Goal: Task Accomplishment & Management: Complete application form

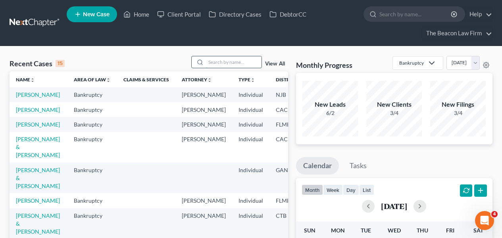
click at [240, 63] on input "search" at bounding box center [234, 62] width 56 height 12
click at [212, 64] on input "search" at bounding box center [234, 62] width 56 height 12
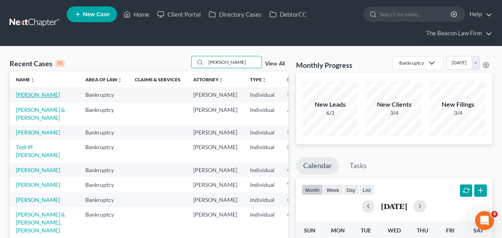
type input "angela"
click at [27, 98] on link "[PERSON_NAME]" at bounding box center [38, 94] width 44 height 7
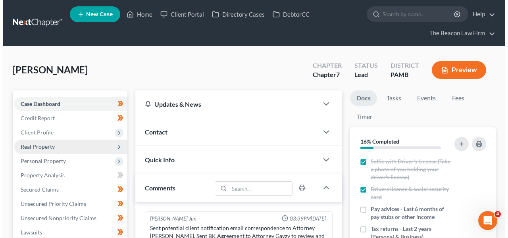
scroll to position [249, 0]
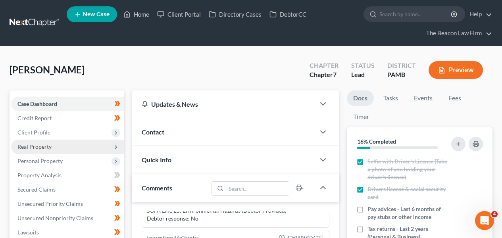
click at [59, 153] on span "Real Property" at bounding box center [67, 147] width 113 height 14
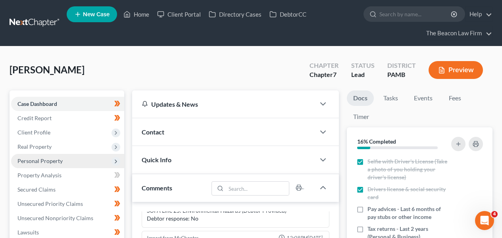
click at [58, 166] on span "Personal Property" at bounding box center [67, 161] width 113 height 14
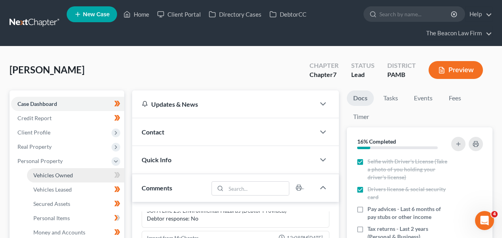
click at [57, 179] on link "Vehicles Owned" at bounding box center [75, 175] width 97 height 14
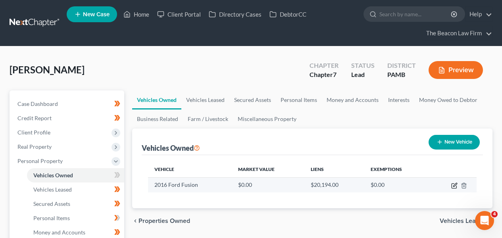
click at [455, 185] on icon "button" at bounding box center [455, 185] width 4 height 4
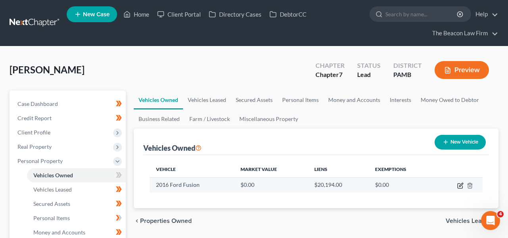
select select "0"
select select "10"
select select "0"
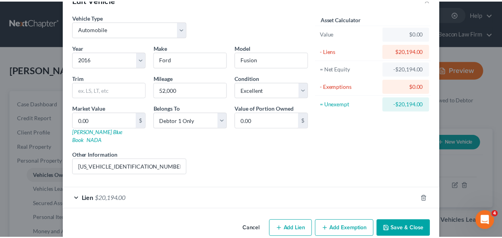
scroll to position [27, 0]
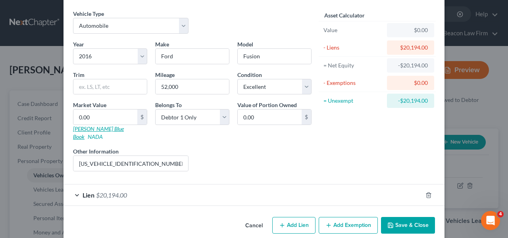
click at [102, 128] on link "Kelly Blue Book" at bounding box center [98, 132] width 51 height 15
click at [120, 156] on input "3FA6P0T98GR374744 - VIN" at bounding box center [130, 163] width 115 height 15
drag, startPoint x: 211, startPoint y: 91, endPoint x: 142, endPoint y: 90, distance: 69.1
click at [142, 90] on div "Year Select 2026 2025 2024 2023 2022 2021 2020 2019 2018 2017 2016 2015 2014 20…" at bounding box center [192, 109] width 247 height 138
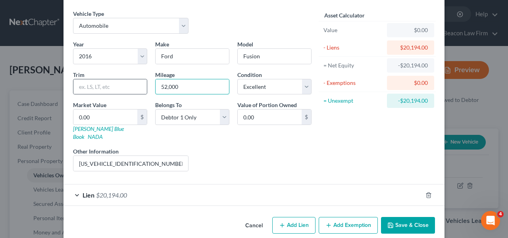
paste input "60,455"
type input "60,455"
click at [259, 85] on select "Select Excellent Very Good Good Fair Poor" at bounding box center [274, 87] width 74 height 16
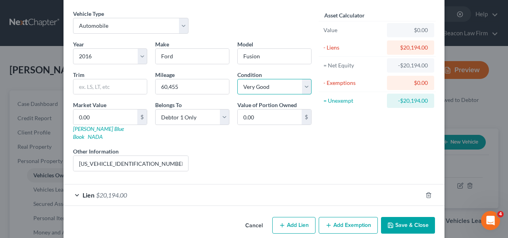
click at [270, 89] on select "Select Excellent Very Good Good Fair Poor" at bounding box center [274, 87] width 74 height 16
select select "0"
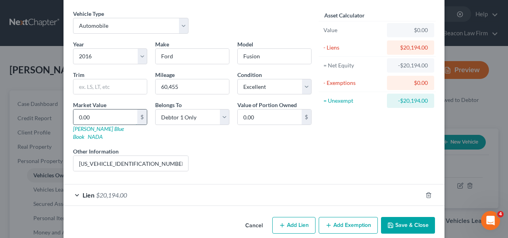
click at [120, 119] on input "0.00" at bounding box center [105, 117] width 64 height 15
type input "1"
type input "1.00"
type input "11"
type input "11.00"
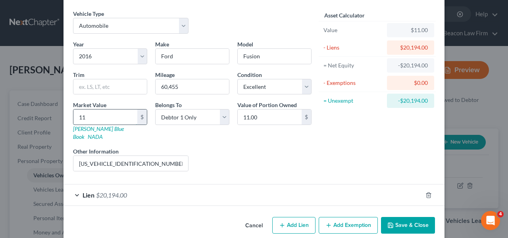
type input "111"
type input "111.00"
type input "1110"
type input "1,110.00"
type input "1,1100"
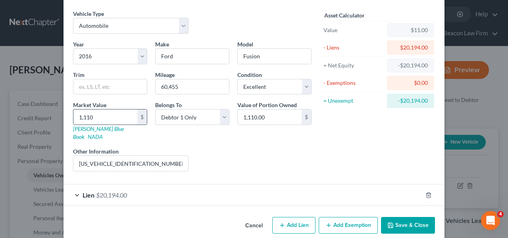
type input "11,100.00"
type input "11,100"
click at [399, 219] on button "Save & Close" at bounding box center [408, 225] width 54 height 17
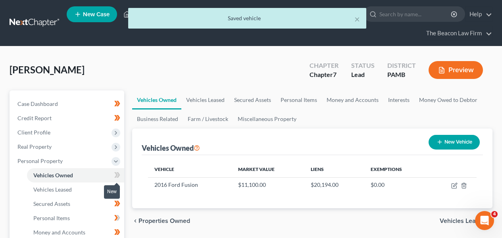
click at [115, 175] on icon at bounding box center [117, 175] width 6 height 10
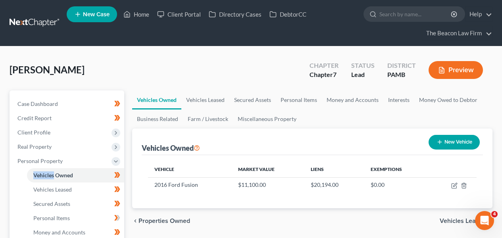
click at [54, 22] on link at bounding box center [35, 23] width 51 height 14
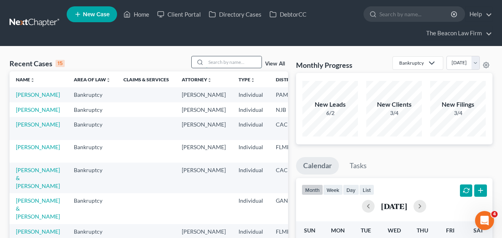
click at [237, 64] on input "search" at bounding box center [234, 62] width 56 height 12
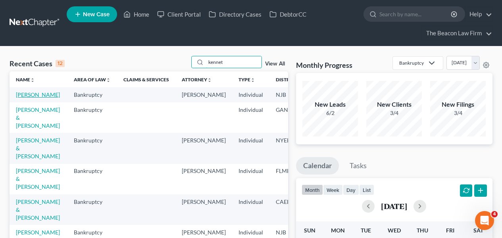
type input "kennet"
click at [32, 98] on link "Calderon, Kennet" at bounding box center [38, 94] width 44 height 7
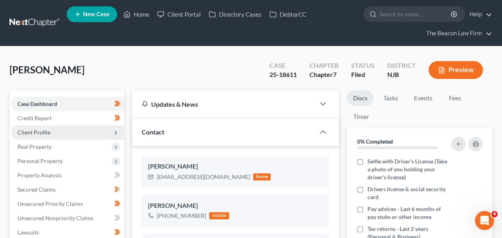
click at [51, 138] on span "Client Profile" at bounding box center [67, 132] width 113 height 14
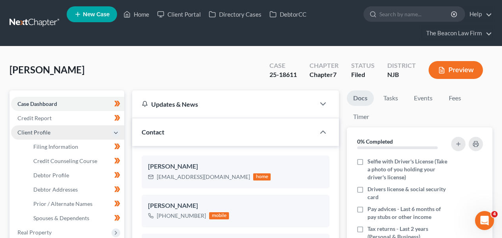
scroll to position [249, 0]
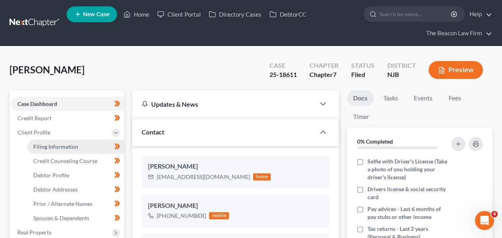
click at [53, 151] on link "Filing Information" at bounding box center [75, 147] width 97 height 14
select select "1"
select select "0"
select select "11"
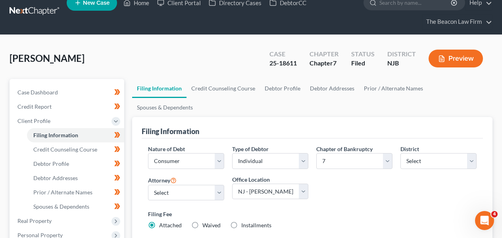
scroll to position [8, 0]
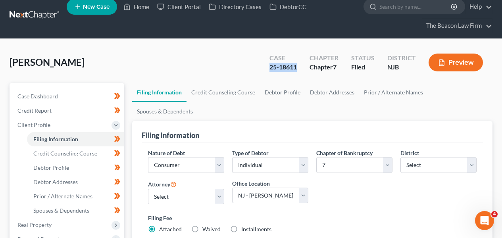
drag, startPoint x: 268, startPoint y: 71, endPoint x: 297, endPoint y: 69, distance: 29.4
click at [297, 69] on div "Case 25-18611" at bounding box center [283, 63] width 40 height 23
copy div "25-18611"
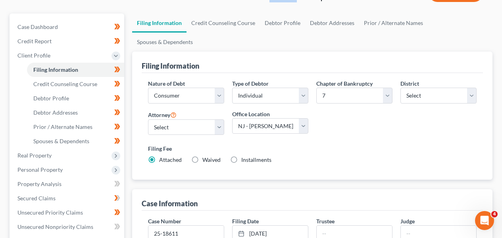
scroll to position [79, 0]
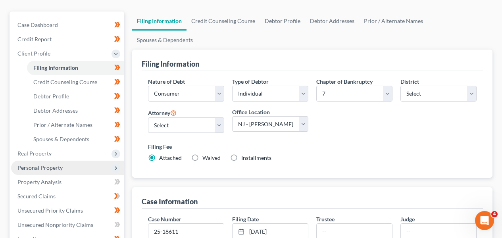
click at [90, 172] on span "Personal Property" at bounding box center [67, 168] width 113 height 14
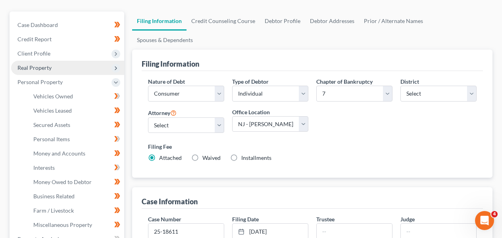
click at [75, 67] on span "Real Property" at bounding box center [67, 68] width 113 height 14
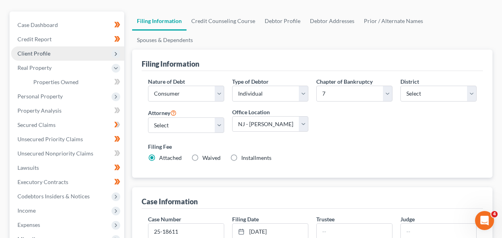
click at [75, 59] on span "Client Profile" at bounding box center [67, 53] width 113 height 14
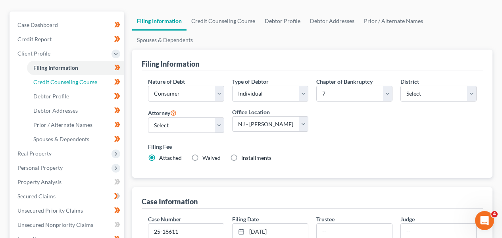
click at [74, 89] on ul "Filing Information Credit Counseling Course Debtor Profile Debtor Addresses" at bounding box center [67, 104] width 113 height 86
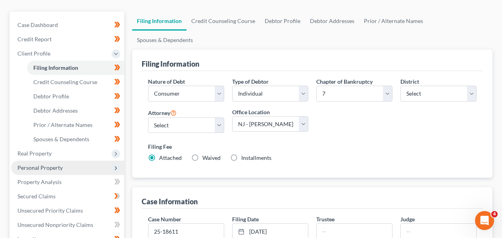
click at [73, 172] on span "Personal Property" at bounding box center [67, 168] width 113 height 14
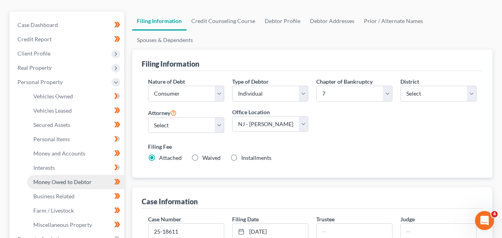
click at [74, 179] on span "Money Owed to Debtor" at bounding box center [62, 182] width 58 height 7
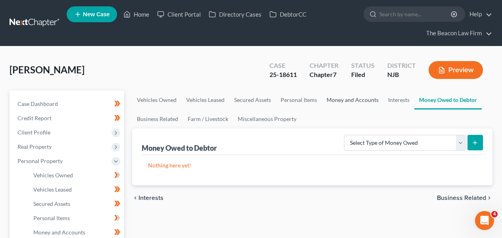
click at [349, 104] on link "Money and Accounts" at bounding box center [353, 100] width 62 height 19
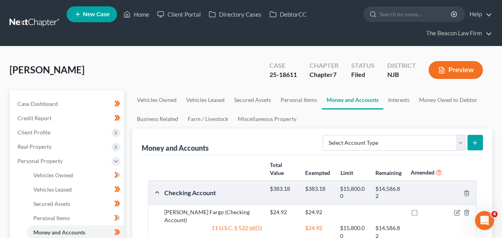
click at [29, 31] on nav "Home New Case Client Portal Directory Cases DebtorCC The Beacon Law Firm prenn@…" at bounding box center [251, 23] width 502 height 46
click at [38, 15] on nav "Home New Case Client Portal Directory Cases DebtorCC The Beacon Law Firm prenn@…" at bounding box center [251, 23] width 502 height 46
click at [38, 21] on link at bounding box center [35, 23] width 51 height 14
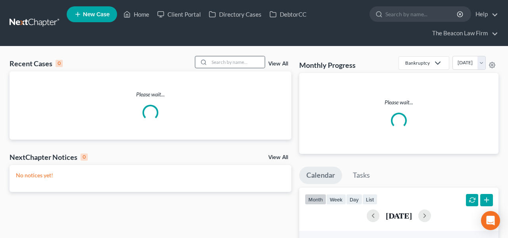
click at [253, 68] on div "Recent Cases 0 View All" at bounding box center [151, 63] width 282 height 15
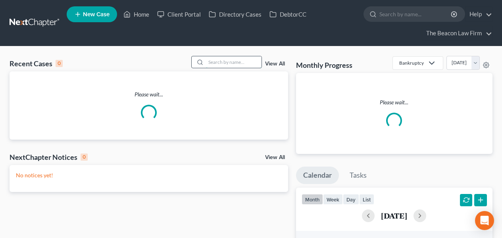
click at [248, 64] on input "search" at bounding box center [234, 62] width 56 height 12
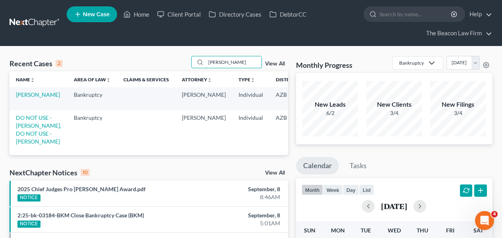
type input "mosley"
click at [20, 106] on td "Mosley, Madeline" at bounding box center [39, 98] width 58 height 23
click at [23, 98] on link "Mosley, Madeline" at bounding box center [38, 94] width 44 height 7
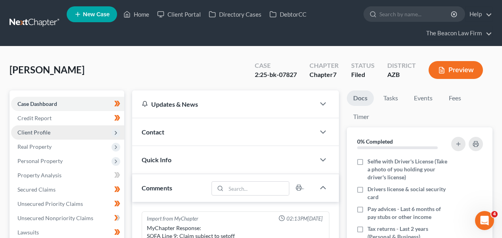
scroll to position [167, 0]
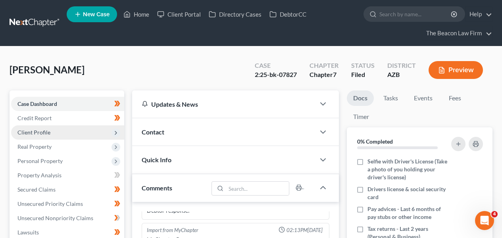
click at [91, 130] on span "Client Profile" at bounding box center [67, 132] width 113 height 14
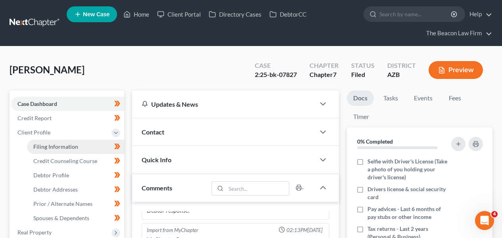
click at [83, 152] on link "Filing Information" at bounding box center [75, 147] width 97 height 14
select select "1"
select select "0"
select select "9"
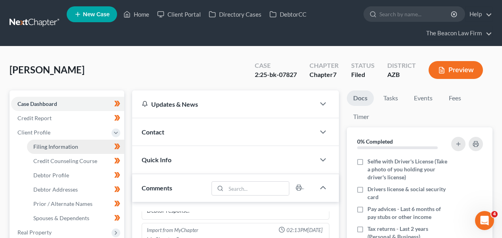
select select "3"
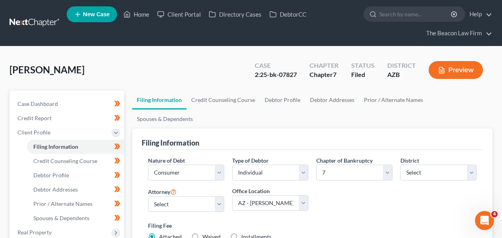
click at [50, 18] on link at bounding box center [35, 23] width 51 height 14
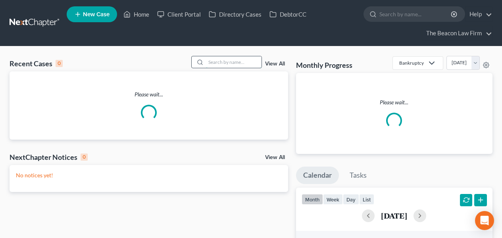
click at [218, 63] on input "search" at bounding box center [234, 62] width 56 height 12
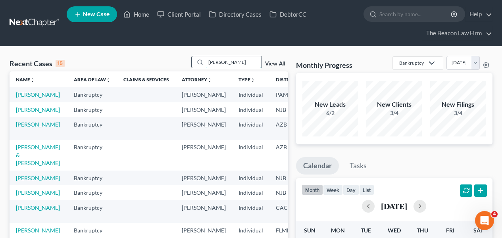
type input "ruttenbur"
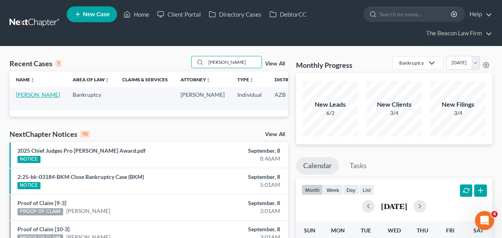
click at [34, 97] on link "Ruttenbur, Phillip" at bounding box center [38, 94] width 44 height 7
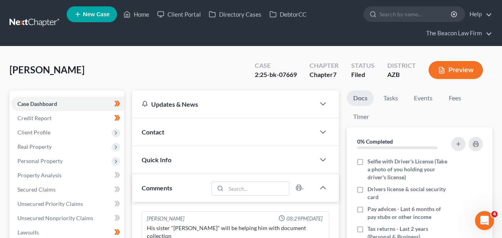
click at [283, 72] on div "2:25-bk-07669" at bounding box center [276, 74] width 42 height 9
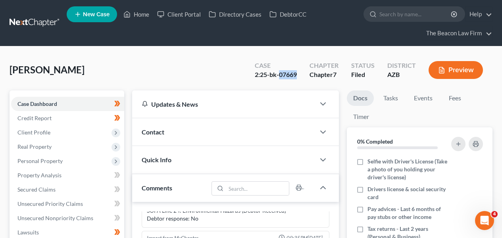
click at [283, 72] on div "2:25-bk-07669" at bounding box center [276, 74] width 42 height 9
copy div "07669"
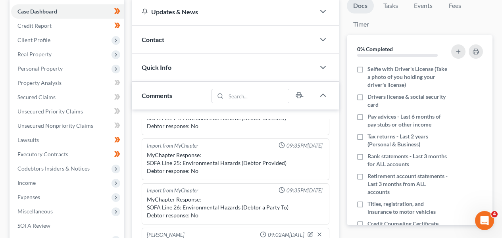
scroll to position [94, 0]
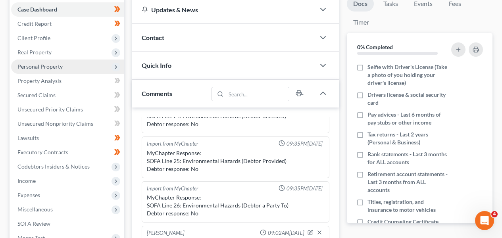
click at [54, 64] on span "Personal Property" at bounding box center [39, 66] width 45 height 7
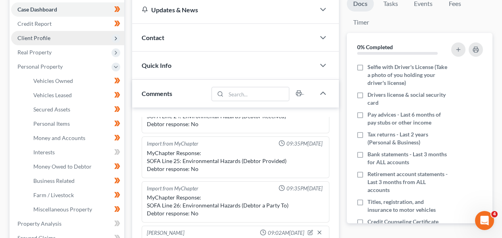
click at [61, 38] on span "Client Profile" at bounding box center [67, 38] width 113 height 14
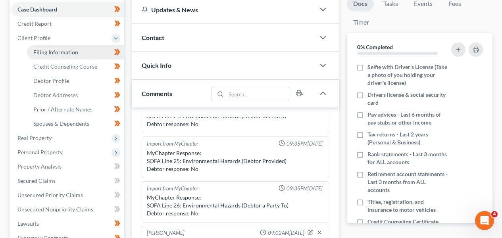
click at [57, 52] on span "Filing Information" at bounding box center [55, 52] width 45 height 7
select select "1"
select select "0"
select select "9"
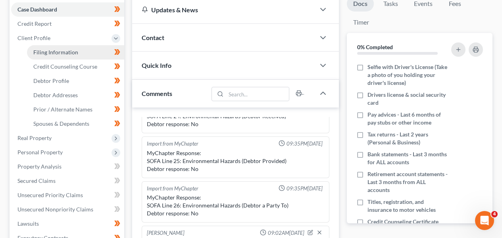
select select "3"
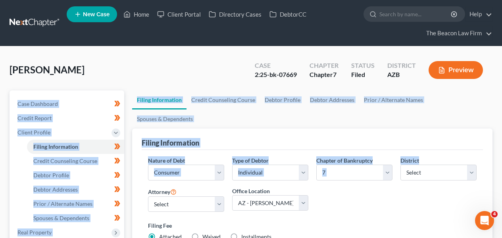
drag, startPoint x: 501, startPoint y: 78, endPoint x: 508, endPoint y: 135, distance: 57.5
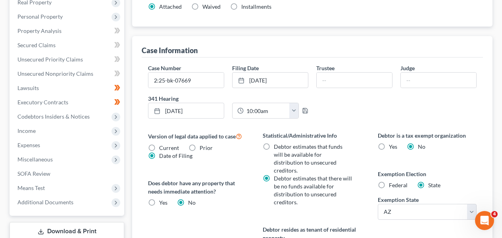
click at [382, 93] on div "Case Number 2:25-bk-07669 Filing Date 8/18/2025 close Date 8/18/2025 Time 12:00…" at bounding box center [312, 94] width 337 height 61
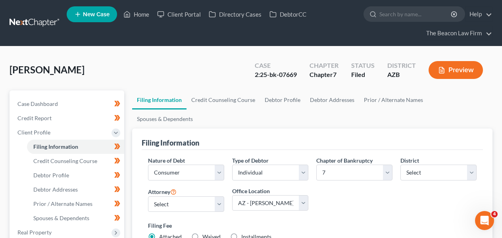
click at [32, 20] on link at bounding box center [35, 23] width 51 height 14
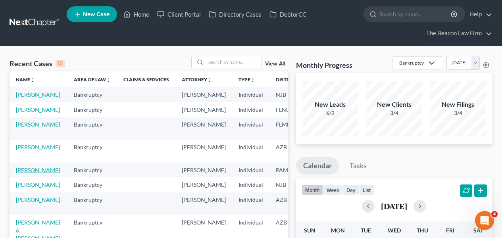
click at [26, 174] on link "[PERSON_NAME]" at bounding box center [38, 170] width 44 height 7
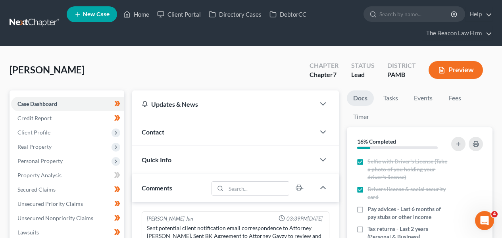
scroll to position [249, 0]
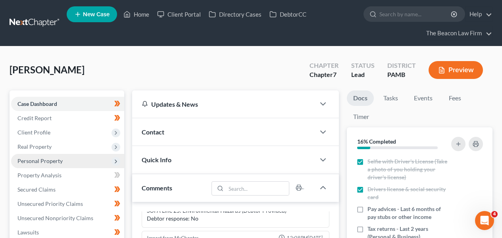
click at [92, 163] on span "Personal Property" at bounding box center [67, 161] width 113 height 14
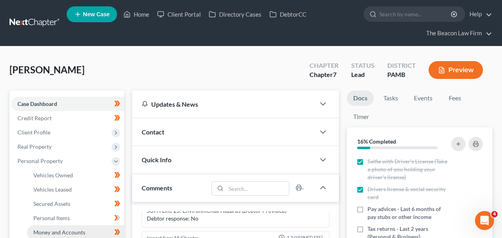
click at [53, 232] on span "Money and Accounts" at bounding box center [59, 232] width 52 height 7
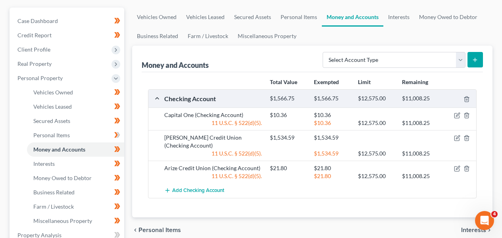
scroll to position [313, 0]
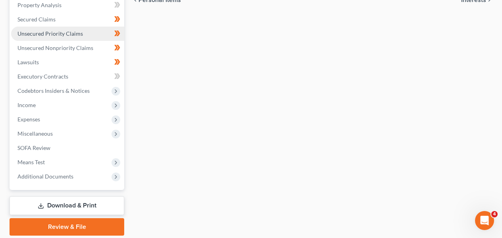
click at [81, 35] on link "Unsecured Priority Claims" at bounding box center [67, 34] width 113 height 14
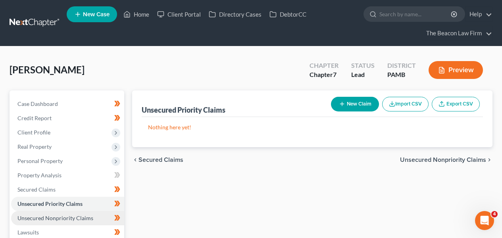
click at [73, 217] on span "Unsecured Nonpriority Claims" at bounding box center [55, 218] width 76 height 7
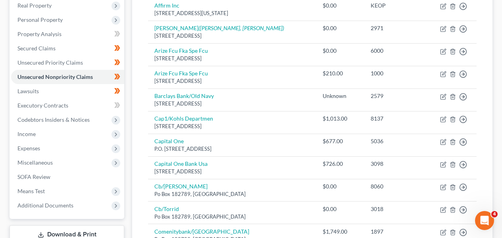
scroll to position [103, 0]
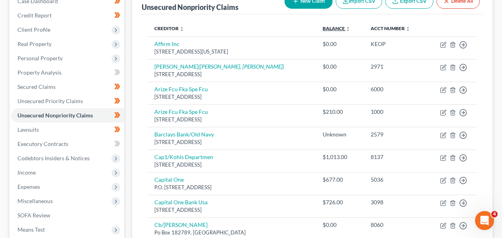
click at [337, 26] on link "Balance expand_more expand_less unfold_more" at bounding box center [337, 28] width 28 height 6
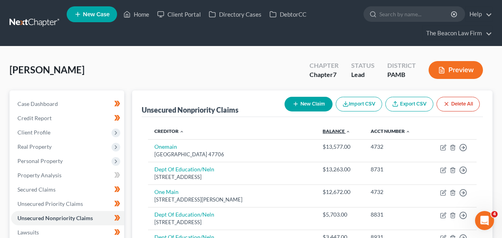
scroll to position [230, 0]
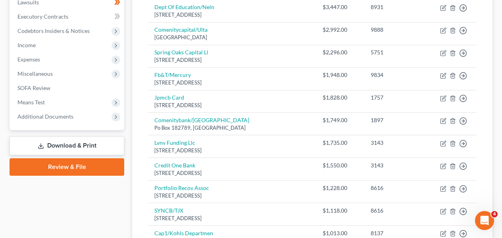
click at [99, 143] on link "Download & Print" at bounding box center [67, 146] width 115 height 19
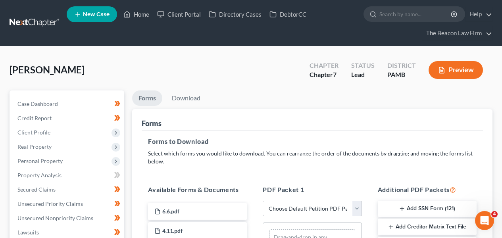
scroll to position [4, 0]
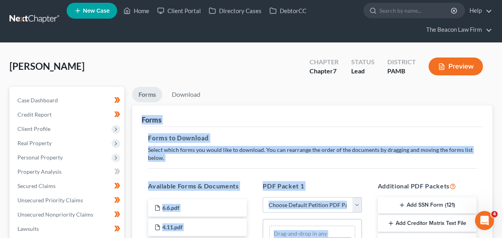
drag, startPoint x: 501, startPoint y: 110, endPoint x: 508, endPoint y: 163, distance: 52.9
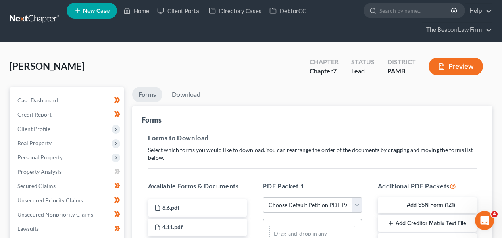
click at [444, 133] on h5 "Forms to Download" at bounding box center [312, 138] width 329 height 10
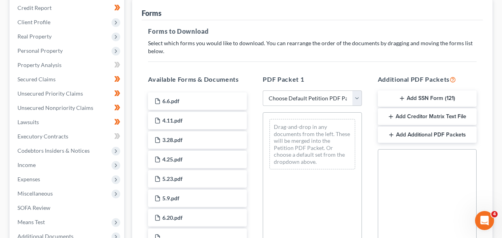
scroll to position [112, 0]
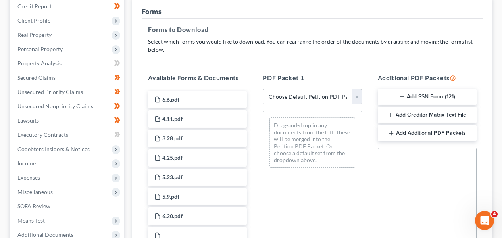
click at [325, 95] on select "Choose Default Petition PDF Packet Complete Bankruptcy Petition (all forms and …" at bounding box center [312, 97] width 99 height 16
select select "0"
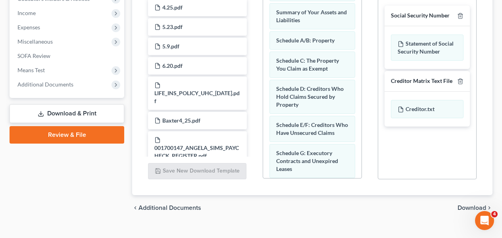
scroll to position [264, 0]
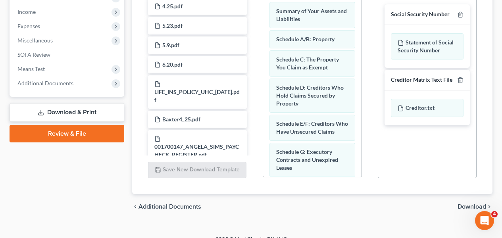
click at [471, 206] on span "Download" at bounding box center [472, 207] width 29 height 6
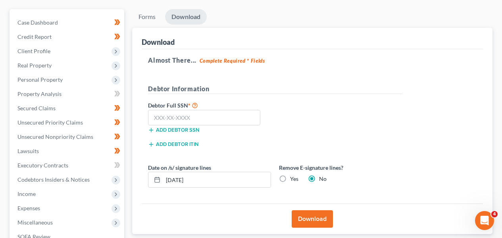
scroll to position [66, 0]
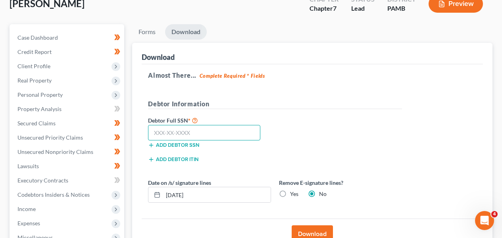
click at [198, 136] on input "text" at bounding box center [204, 133] width 112 height 16
type input "191-58-1228"
click at [316, 231] on button "Download" at bounding box center [312, 234] width 41 height 17
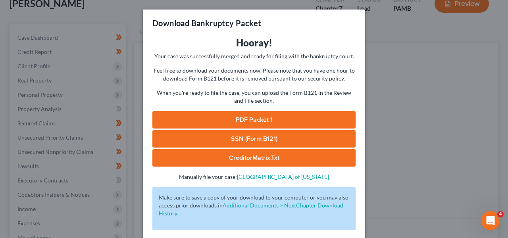
click at [292, 118] on link "PDF Packet 1" at bounding box center [253, 119] width 203 height 17
click at [395, 42] on div "Download Bankruptcy Packet Hooray! Your case was successfully merged and ready …" at bounding box center [254, 119] width 508 height 238
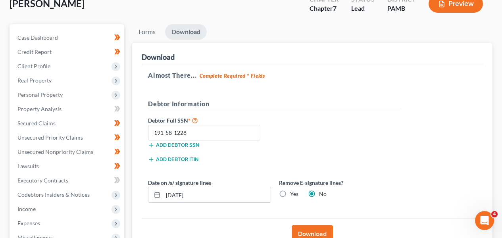
scroll to position [0, 0]
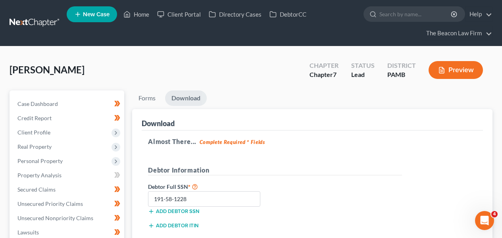
click at [12, 32] on nav "Home New Case Client Portal Directory Cases DebtorCC The Beacon Law Firm prenn@…" at bounding box center [251, 23] width 502 height 46
click at [18, 24] on link at bounding box center [35, 23] width 51 height 14
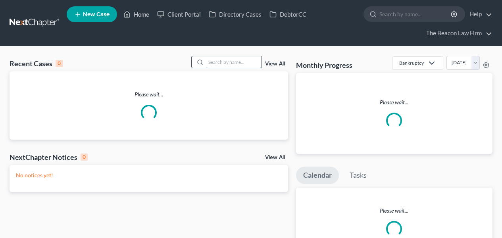
click at [240, 60] on input "search" at bounding box center [234, 62] width 56 height 12
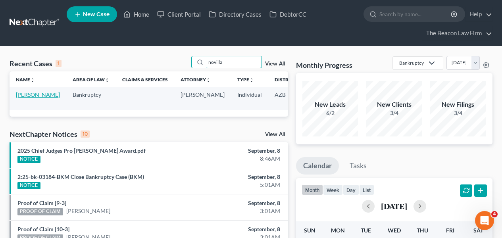
type input "novilla"
click at [22, 98] on link "[PERSON_NAME]" at bounding box center [38, 94] width 44 height 7
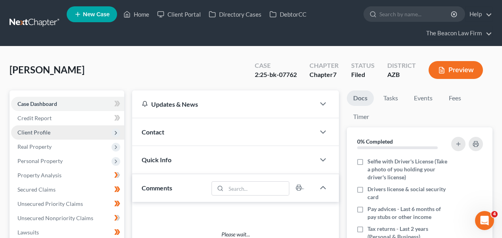
click at [37, 136] on span "Client Profile" at bounding box center [67, 132] width 113 height 14
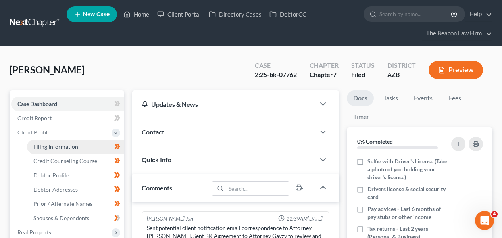
scroll to position [249, 0]
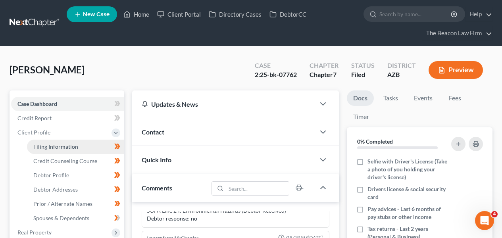
click at [37, 141] on link "Filing Information" at bounding box center [75, 147] width 97 height 14
select select "1"
select select "0"
select select "9"
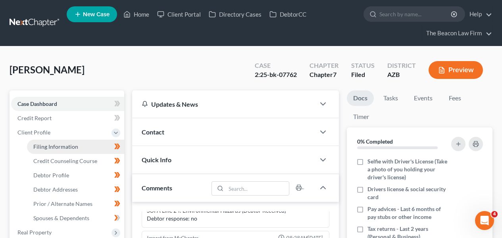
select select "3"
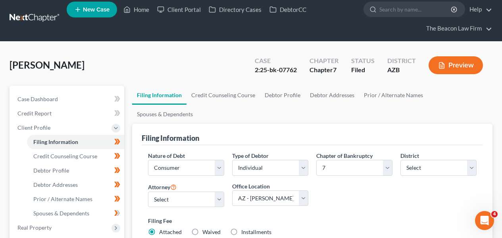
scroll to position [235, 0]
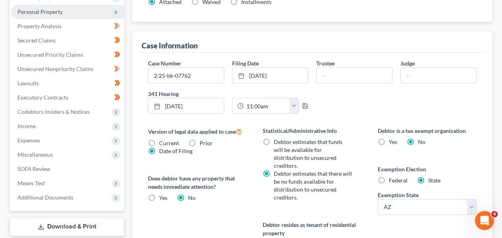
click at [77, 16] on span "Personal Property" at bounding box center [67, 12] width 113 height 14
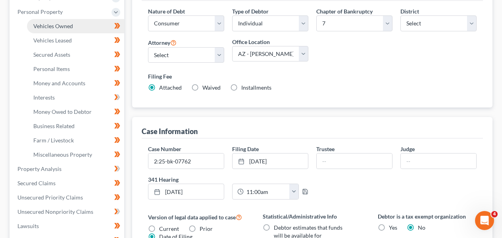
click at [73, 30] on link "Vehicles Owned" at bounding box center [75, 26] width 97 height 14
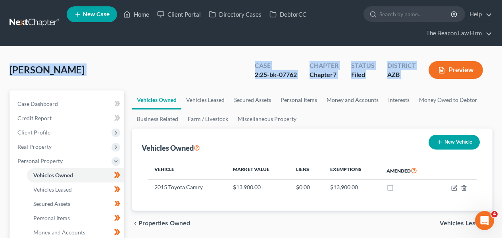
drag, startPoint x: 501, startPoint y: 53, endPoint x: 500, endPoint y: 66, distance: 12.3
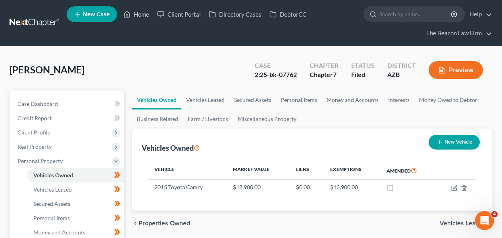
drag, startPoint x: 500, startPoint y: 67, endPoint x: 500, endPoint y: 78, distance: 10.7
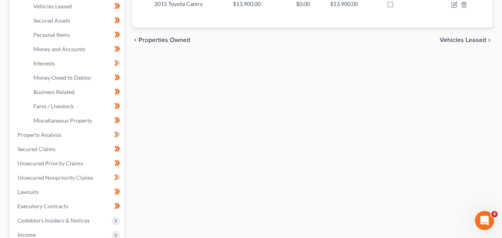
scroll to position [230, 0]
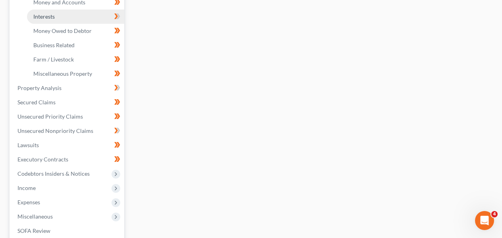
click at [85, 17] on link "Interests" at bounding box center [75, 17] width 97 height 14
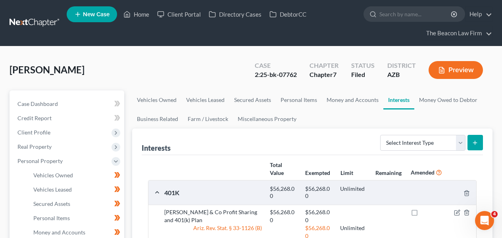
click at [42, 25] on link at bounding box center [35, 23] width 51 height 14
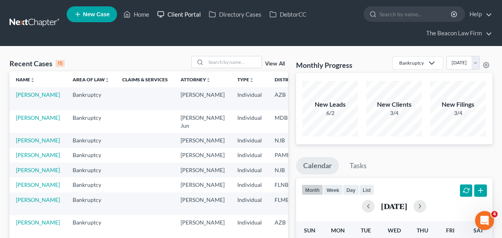
click at [199, 17] on link "Client Portal" at bounding box center [179, 14] width 52 height 14
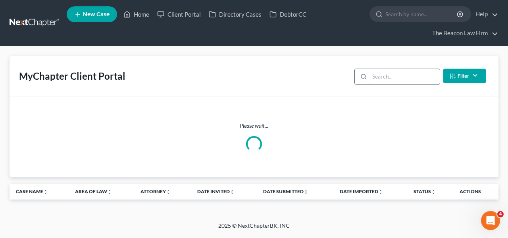
click at [384, 73] on input "search" at bounding box center [405, 76] width 70 height 15
click at [384, 75] on input "search" at bounding box center [405, 76] width 70 height 15
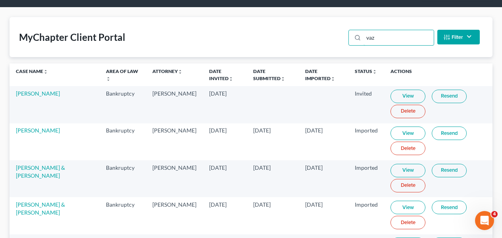
scroll to position [35, 0]
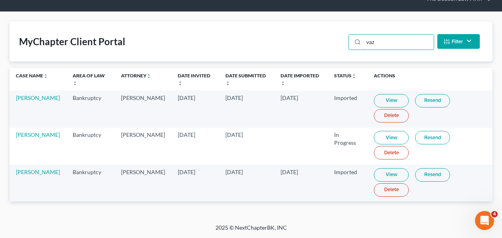
type input "vaz"
click at [392, 133] on link "View" at bounding box center [391, 137] width 35 height 13
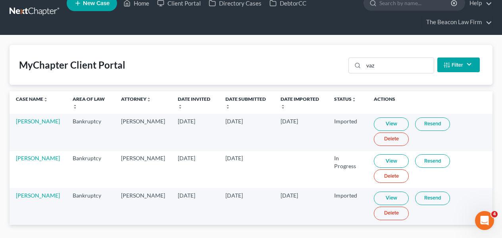
scroll to position [0, 0]
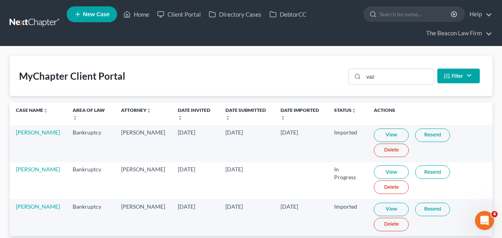
click at [45, 29] on link at bounding box center [35, 23] width 51 height 14
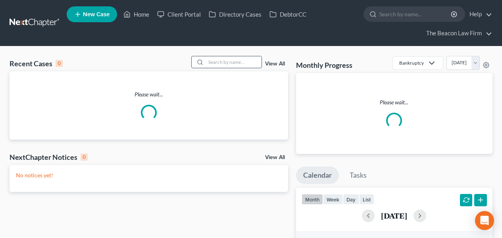
click at [223, 61] on input "search" at bounding box center [234, 62] width 56 height 12
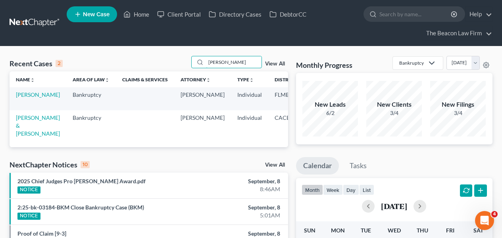
type input "[PERSON_NAME]"
click at [38, 96] on td "[PERSON_NAME]" at bounding box center [38, 98] width 57 height 23
click at [13, 101] on td "[PERSON_NAME]" at bounding box center [38, 98] width 57 height 23
click at [18, 98] on link "[PERSON_NAME]" at bounding box center [38, 94] width 44 height 7
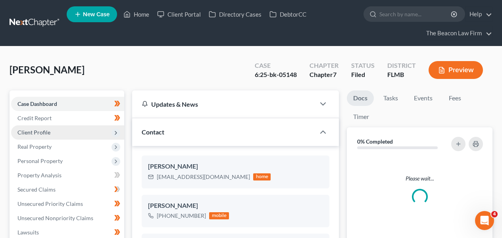
click at [48, 130] on span "Client Profile" at bounding box center [33, 132] width 33 height 7
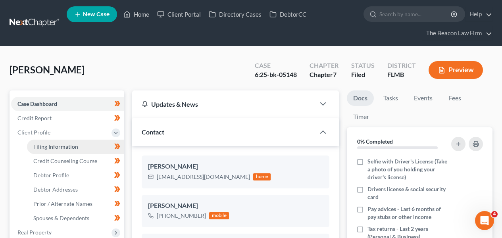
click at [48, 145] on span "Filing Information" at bounding box center [55, 146] width 45 height 7
select select "1"
select select "0"
select select "9"
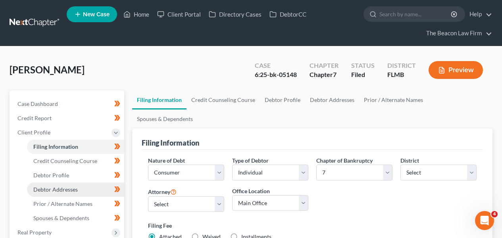
click at [48, 193] on span "Debtor Addresses" at bounding box center [55, 189] width 44 height 7
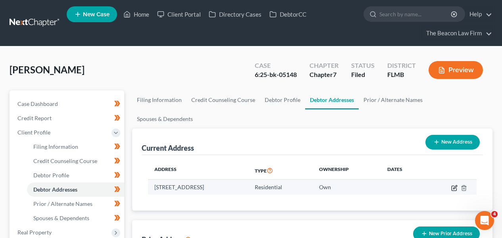
click at [453, 185] on icon "button" at bounding box center [454, 188] width 6 height 6
select select "9"
select select "0"
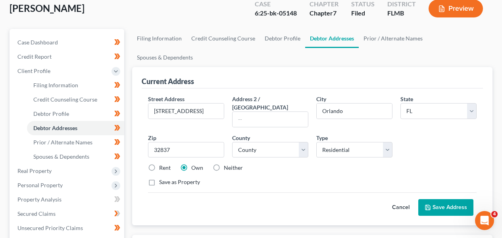
scroll to position [55, 0]
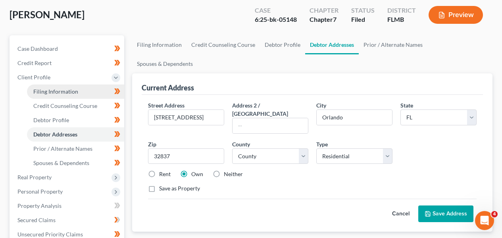
click at [68, 89] on span "Filing Information" at bounding box center [55, 91] width 45 height 7
select select "1"
select select "0"
select select "15"
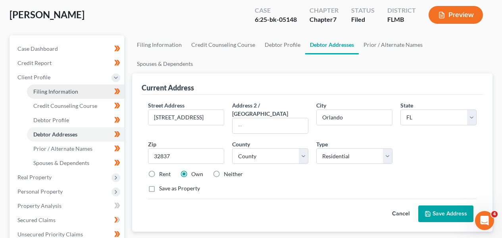
select select "6"
select select "9"
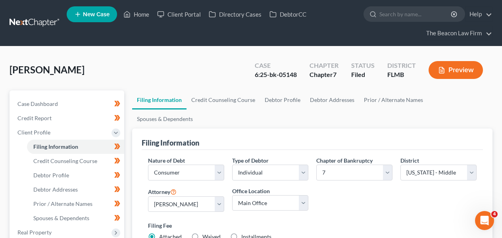
scroll to position [230, 0]
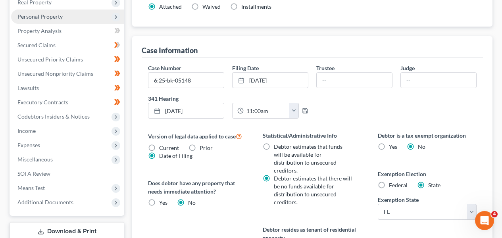
click at [55, 15] on span "Personal Property" at bounding box center [39, 16] width 45 height 7
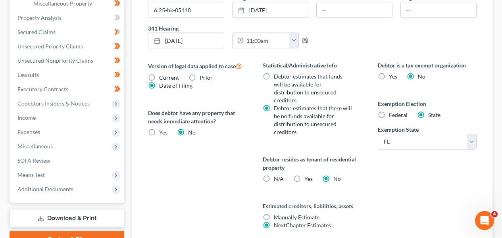
scroll to position [340, 0]
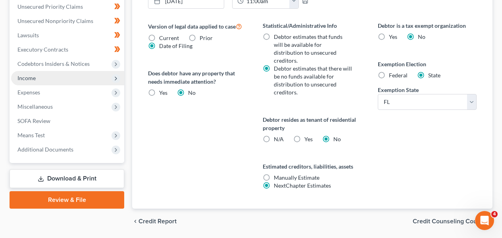
click at [102, 76] on span "Income" at bounding box center [67, 78] width 113 height 14
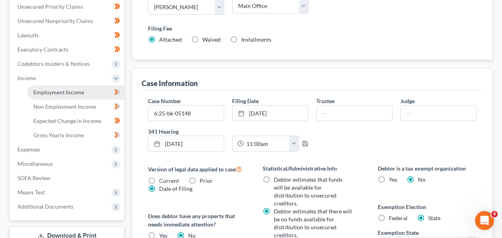
click at [100, 87] on link "Employment Income" at bounding box center [75, 92] width 97 height 14
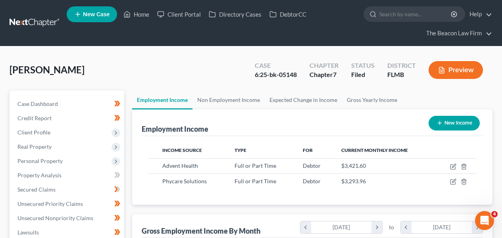
scroll to position [142, 201]
click at [73, 140] on span "Real Property" at bounding box center [67, 147] width 113 height 14
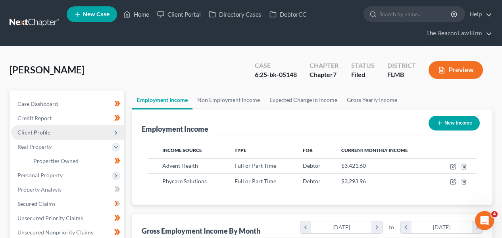
click at [73, 135] on span "Client Profile" at bounding box center [67, 132] width 113 height 14
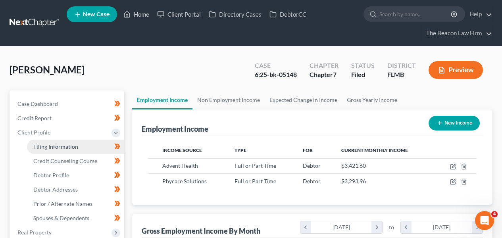
click at [71, 145] on span "Filing Information" at bounding box center [55, 146] width 45 height 7
select select "1"
select select "0"
select select "15"
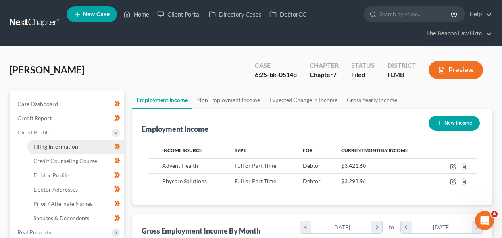
select select "6"
select select "9"
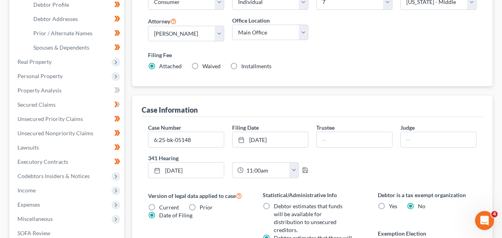
scroll to position [155, 0]
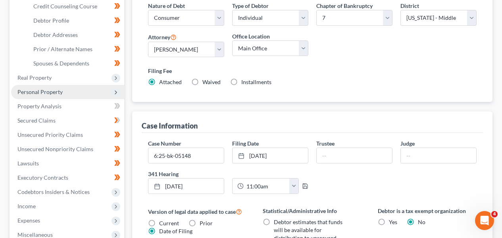
click at [63, 89] on span "Personal Property" at bounding box center [67, 92] width 113 height 14
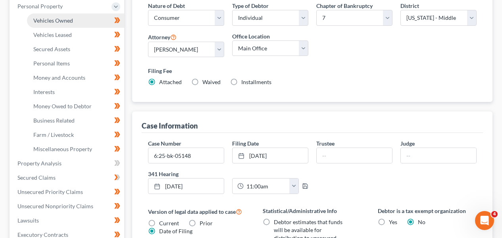
click at [67, 20] on span "Vehicles Owned" at bounding box center [53, 20] width 40 height 7
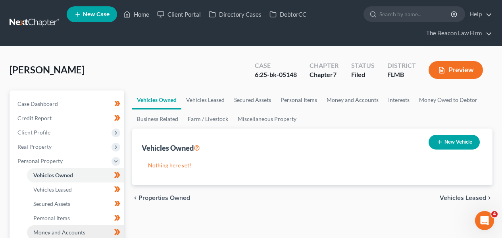
click at [81, 229] on span "Money and Accounts" at bounding box center [59, 232] width 52 height 7
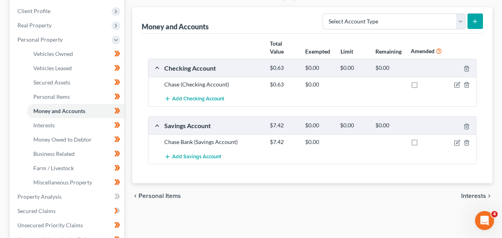
scroll to position [112, 0]
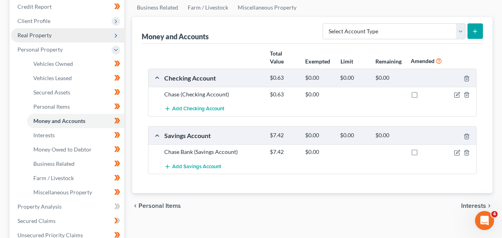
click at [80, 34] on span "Real Property" at bounding box center [67, 35] width 113 height 14
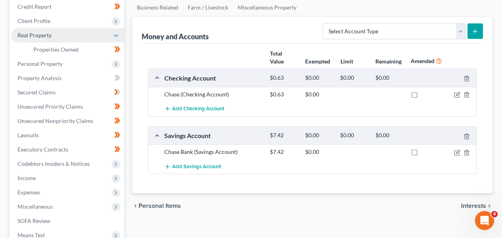
click at [78, 30] on span "Real Property" at bounding box center [67, 35] width 113 height 14
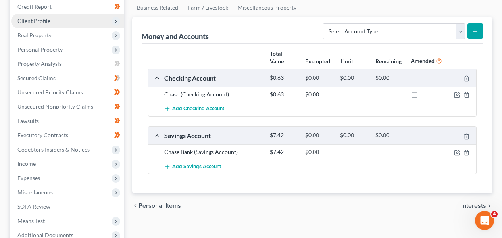
click at [79, 20] on span "Client Profile" at bounding box center [67, 21] width 113 height 14
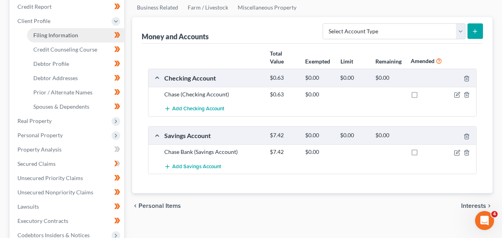
click at [77, 37] on link "Filing Information" at bounding box center [75, 35] width 97 height 14
select select "1"
select select "0"
select select "15"
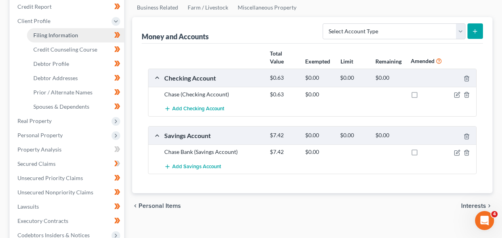
select select "6"
select select "9"
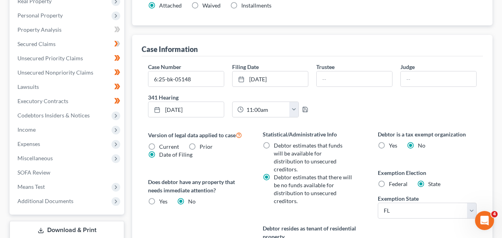
scroll to position [1, 0]
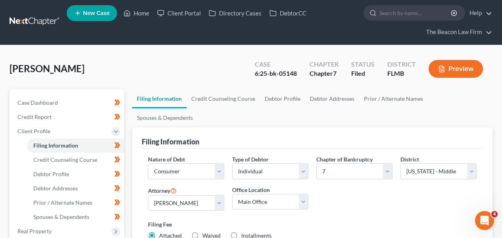
click at [13, 25] on link at bounding box center [35, 22] width 51 height 14
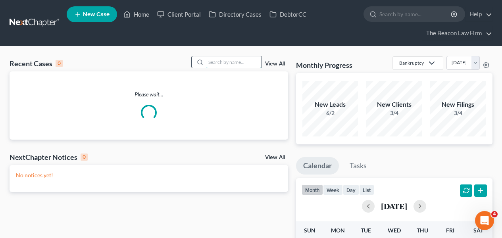
click at [243, 58] on input "search" at bounding box center [234, 62] width 56 height 12
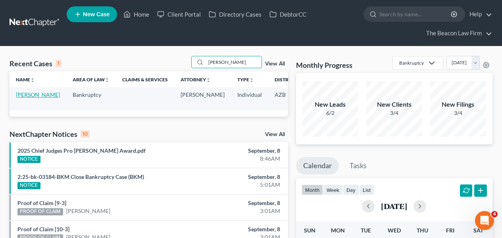
type input "[PERSON_NAME]"
click at [29, 98] on link "[PERSON_NAME]" at bounding box center [38, 94] width 44 height 7
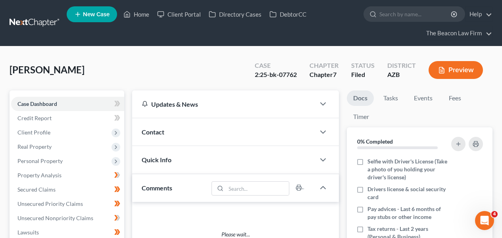
click at [289, 76] on div "2:25-bk-07762" at bounding box center [276, 74] width 42 height 9
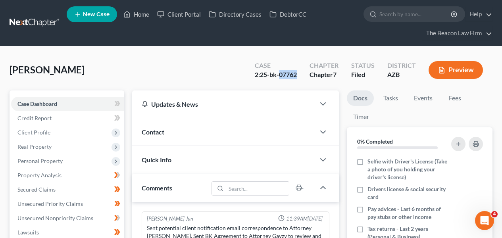
scroll to position [249, 0]
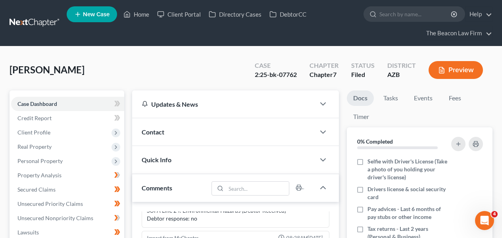
click at [24, 66] on span "[PERSON_NAME]" at bounding box center [47, 70] width 75 height 12
click at [72, 67] on span "[PERSON_NAME]" at bounding box center [47, 70] width 75 height 12
click at [74, 67] on span "[PERSON_NAME]" at bounding box center [47, 70] width 75 height 12
click at [67, 69] on span "[PERSON_NAME]" at bounding box center [47, 70] width 75 height 12
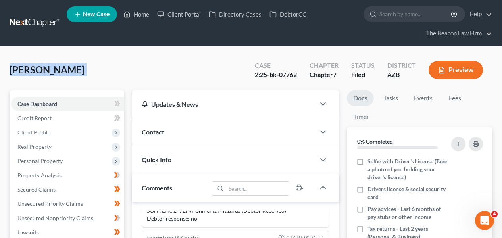
click at [67, 69] on span "[PERSON_NAME]" at bounding box center [47, 70] width 75 height 12
click at [65, 69] on span "[PERSON_NAME]" at bounding box center [47, 70] width 75 height 12
copy span "Novilla"
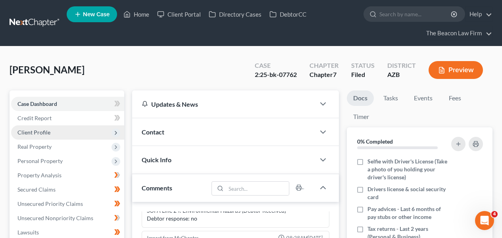
click at [62, 134] on span "Client Profile" at bounding box center [67, 132] width 113 height 14
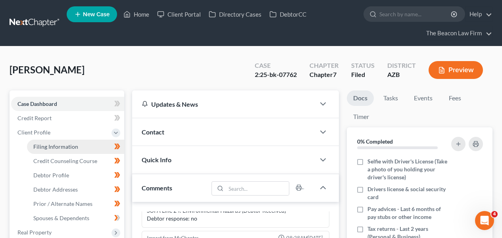
click at [60, 142] on link "Filing Information" at bounding box center [75, 147] width 97 height 14
select select "1"
select select "0"
select select "9"
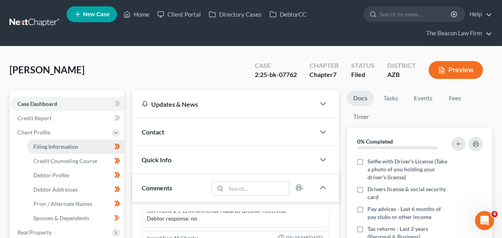
select select "3"
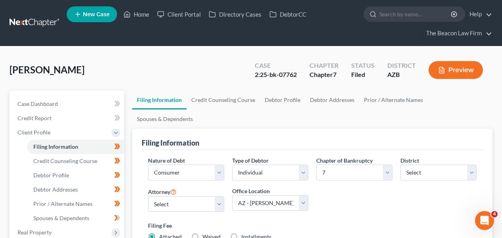
click at [45, 19] on link at bounding box center [35, 23] width 51 height 14
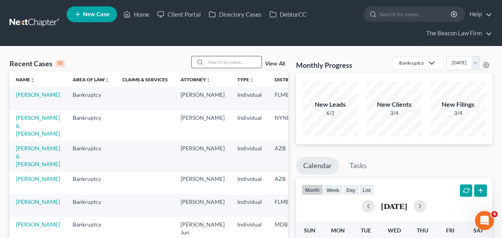
click at [234, 66] on input "search" at bounding box center [234, 62] width 56 height 12
click at [228, 60] on input "search" at bounding box center [234, 62] width 56 height 12
click at [52, 15] on nav "Home New Case Client Portal Directory Cases DebtorCC The Beacon Law Firm prenn@…" at bounding box center [251, 23] width 502 height 46
click at [51, 24] on link at bounding box center [35, 23] width 51 height 14
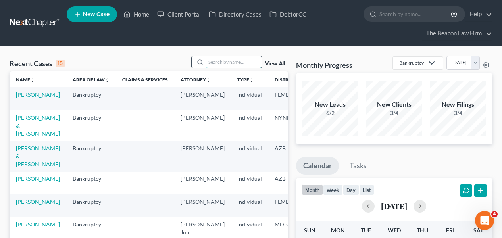
click at [212, 59] on input "search" at bounding box center [234, 62] width 56 height 12
click at [245, 62] on input "search" at bounding box center [234, 62] width 56 height 12
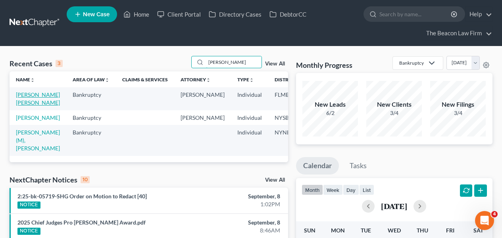
type input "[PERSON_NAME]"
click at [26, 121] on link "[PERSON_NAME]" at bounding box center [38, 117] width 44 height 7
click at [28, 121] on link "[PERSON_NAME]" at bounding box center [38, 117] width 44 height 7
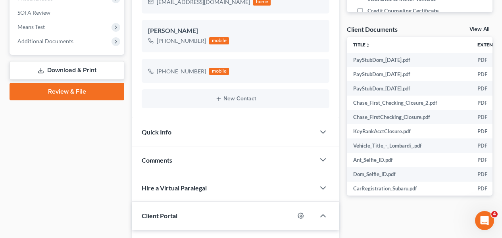
scroll to position [403, 0]
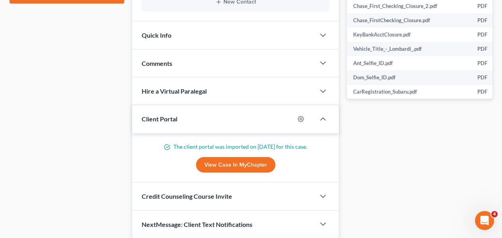
click at [188, 61] on div "Comments" at bounding box center [223, 63] width 183 height 27
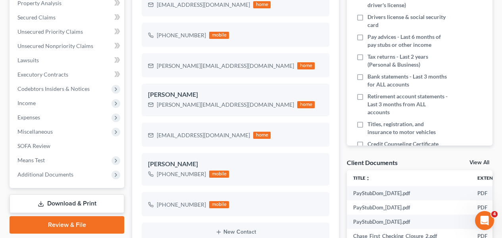
scroll to position [0, 0]
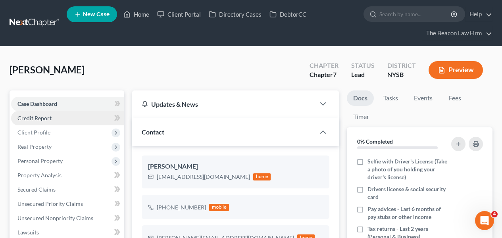
click at [78, 115] on link "Credit Report" at bounding box center [67, 118] width 113 height 14
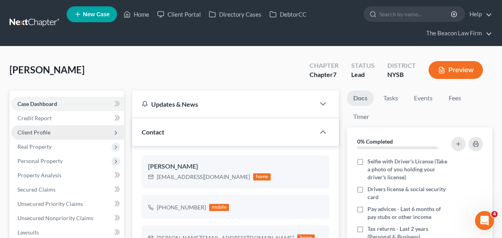
click at [79, 131] on span "Client Profile" at bounding box center [67, 132] width 113 height 14
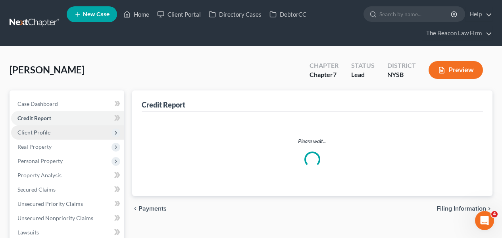
click at [77, 137] on span "Client Profile" at bounding box center [67, 132] width 113 height 14
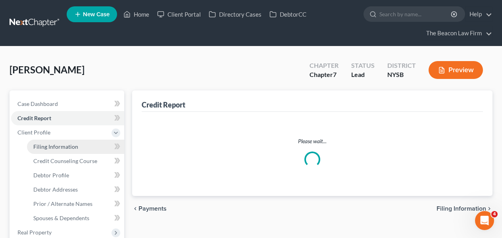
click at [76, 144] on span "Filing Information" at bounding box center [55, 146] width 45 height 7
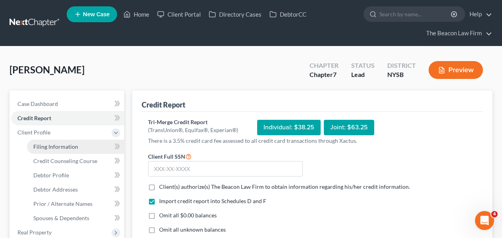
select select "1"
select select "0"
select select "35"
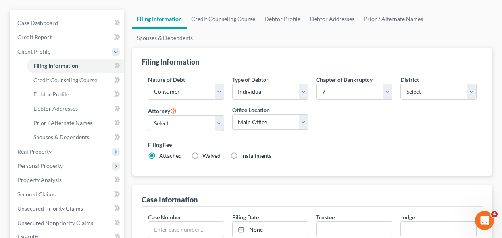
scroll to position [79, 0]
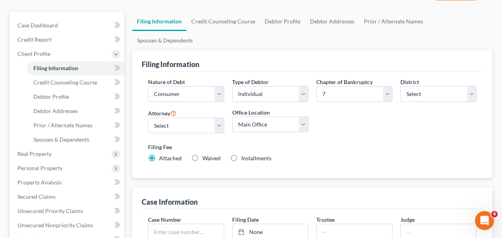
click at [117, 63] on icon at bounding box center [117, 68] width 6 height 10
click at [99, 24] on link "Case Dashboard" at bounding box center [67, 25] width 113 height 14
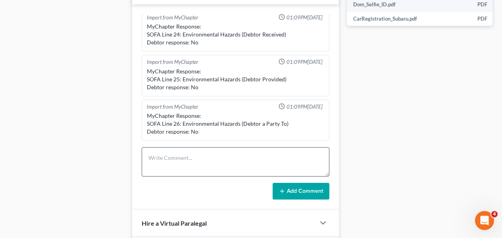
scroll to position [478, 0]
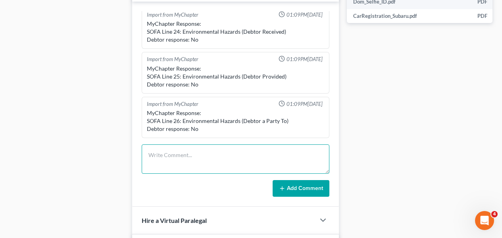
click at [218, 161] on textarea at bounding box center [236, 159] width 188 height 29
type textarea "White Plains Division"
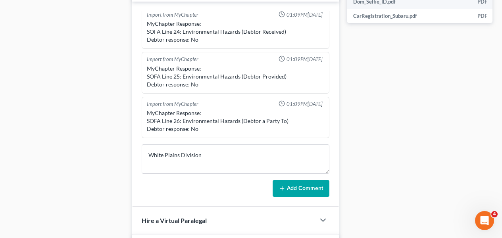
click at [290, 194] on button "Add Comment" at bounding box center [301, 188] width 57 height 17
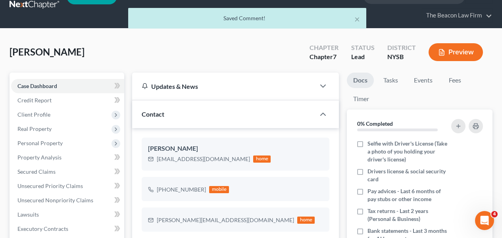
scroll to position [0, 0]
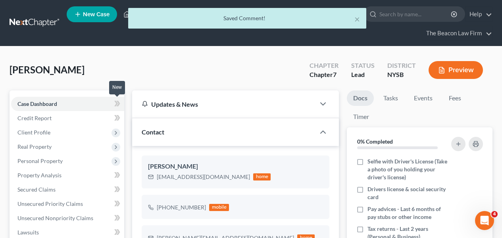
click at [121, 102] on span at bounding box center [117, 105] width 14 height 12
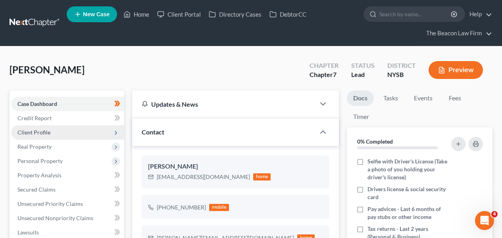
click at [90, 128] on span "Client Profile" at bounding box center [67, 132] width 113 height 14
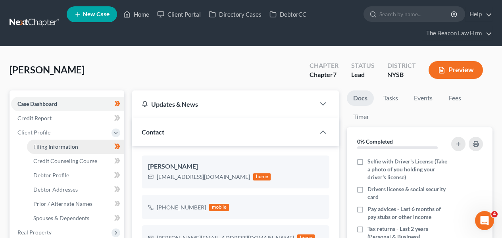
click at [89, 148] on link "Filing Information" at bounding box center [75, 147] width 97 height 14
select select "1"
select select "0"
select select "55"
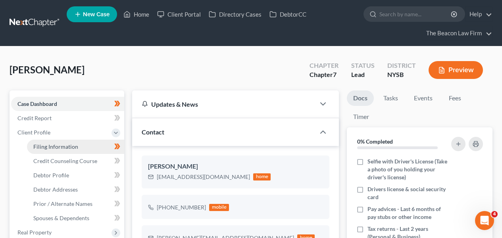
select select "10"
select select "35"
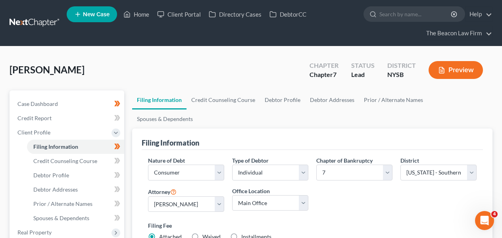
click at [229, 156] on div "Type of Debtor Select Individual Joint" at bounding box center [270, 171] width 84 height 31
click at [233, 165] on select "Select Individual Joint" at bounding box center [270, 173] width 76 height 16
select select "1"
drag, startPoint x: 500, startPoint y: 83, endPoint x: 499, endPoint y: 89, distance: 6.0
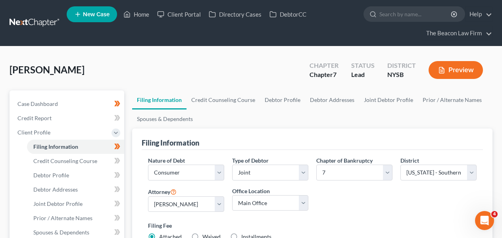
drag, startPoint x: 497, startPoint y: 86, endPoint x: 501, endPoint y: 87, distance: 4.8
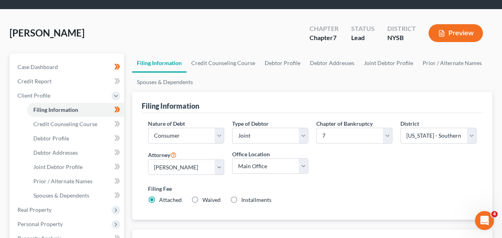
scroll to position [27, 0]
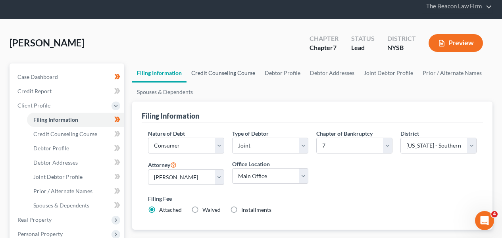
click at [239, 75] on link "Credit Counseling Course" at bounding box center [223, 73] width 73 height 19
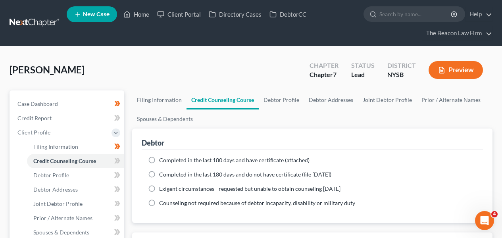
click at [241, 160] on span "Completed in the last 180 days and have certificate (attached)" at bounding box center [234, 160] width 150 height 7
click at [168, 160] on input "Completed in the last 180 days and have certificate (attached)" at bounding box center [164, 158] width 5 height 5
radio input "true"
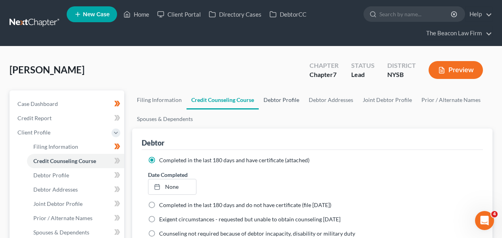
click at [284, 98] on link "Debtor Profile" at bounding box center [281, 100] width 45 height 19
select select "1"
select select "3"
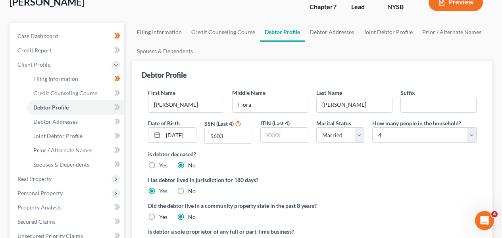
scroll to position [68, 0]
click at [194, 137] on input "02/23/1988" at bounding box center [179, 134] width 33 height 15
drag, startPoint x: 170, startPoint y: 131, endPoint x: 224, endPoint y: 137, distance: 54.3
click at [224, 137] on div "First Name Dominique Middle Name Fiora Last Name Lombardi Suffix Date of Birth …" at bounding box center [312, 119] width 337 height 62
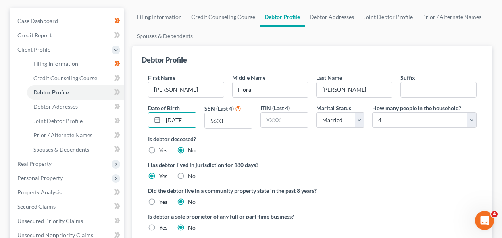
scroll to position [82, 0]
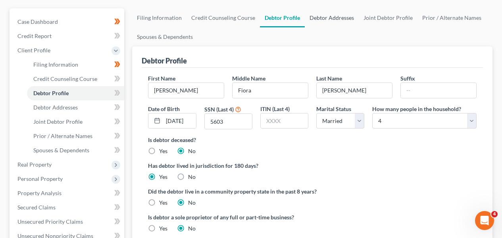
click at [328, 16] on link "Debtor Addresses" at bounding box center [332, 17] width 54 height 19
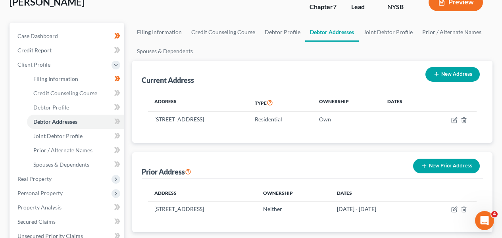
scroll to position [72, 0]
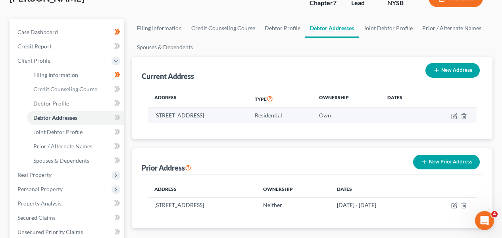
click at [451, 112] on td at bounding box center [451, 115] width 51 height 15
click at [453, 113] on icon "button" at bounding box center [454, 116] width 6 height 6
select select "35"
select select "0"
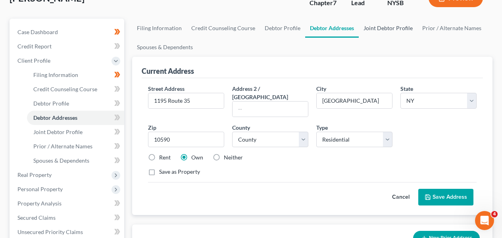
click at [374, 33] on link "Joint Debtor Profile" at bounding box center [388, 28] width 59 height 19
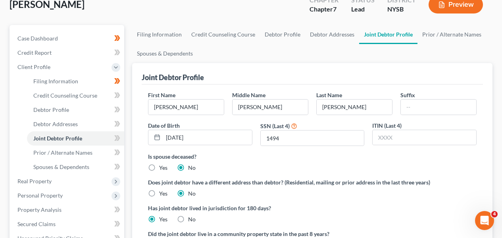
scroll to position [72, 0]
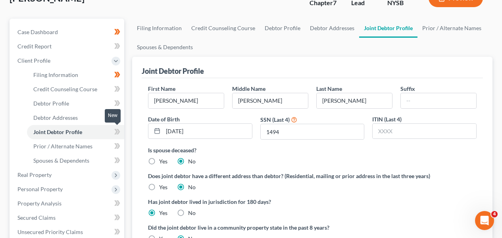
click at [117, 129] on icon at bounding box center [119, 132] width 4 height 6
click at [119, 116] on icon at bounding box center [119, 118] width 4 height 6
click at [117, 102] on icon at bounding box center [116, 103] width 4 height 6
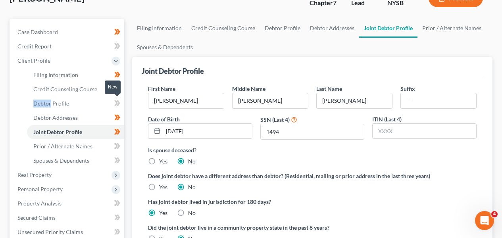
click at [117, 102] on icon at bounding box center [116, 103] width 4 height 6
click at [90, 159] on link "Spouses & Dependents" at bounding box center [75, 161] width 97 height 14
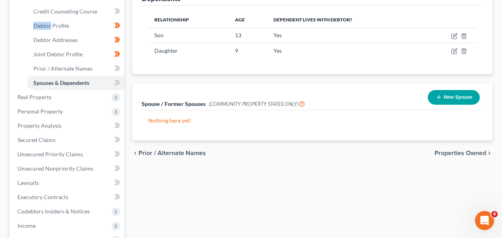
scroll to position [160, 0]
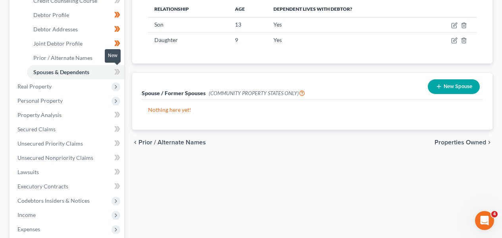
click at [119, 73] on icon at bounding box center [117, 72] width 6 height 10
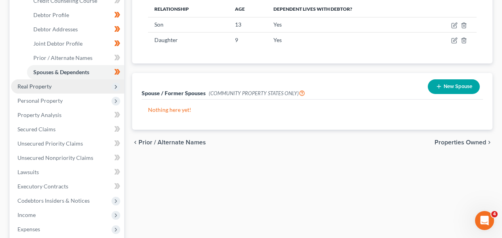
click at [74, 93] on span "Real Property" at bounding box center [67, 86] width 113 height 14
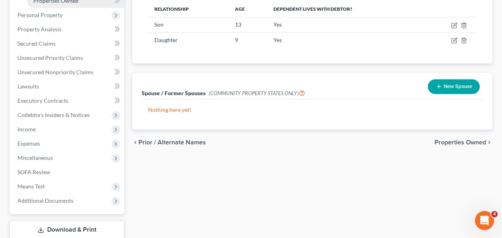
click at [79, 2] on link "Properties Owned" at bounding box center [75, 1] width 97 height 14
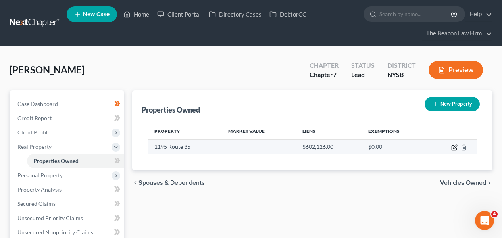
click at [452, 147] on icon "button" at bounding box center [454, 148] width 6 height 6
select select "35"
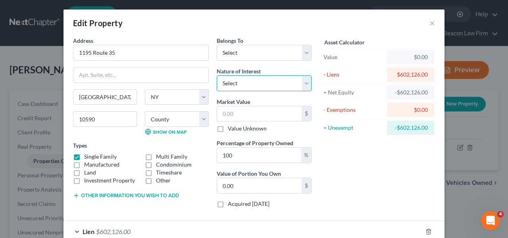
click at [241, 79] on select "Select Fee Simple Joint Tenant Life Estate Equitable Interest Future Interest T…" at bounding box center [264, 83] width 95 height 16
select select "0"
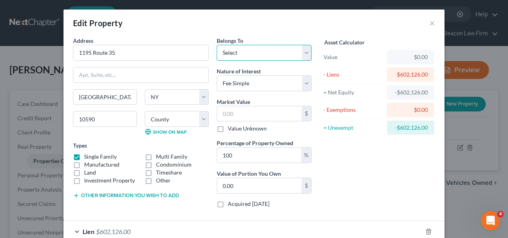
click at [240, 52] on select "Select Debtor 1 Only Debtor 2 Only Debtor 1 And Debtor 2 Only At Least One Of T…" at bounding box center [264, 53] width 95 height 16
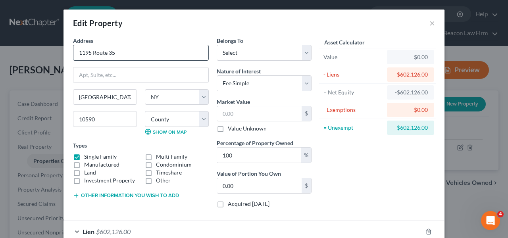
click at [120, 55] on input "1195 Route 35" at bounding box center [140, 52] width 135 height 15
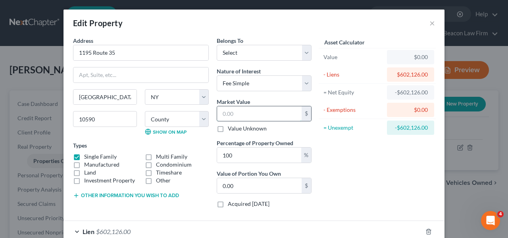
click at [239, 108] on input "text" at bounding box center [259, 113] width 85 height 15
paste input "798,400"
type input "798,400"
type input "798,400.00"
type input "798,400"
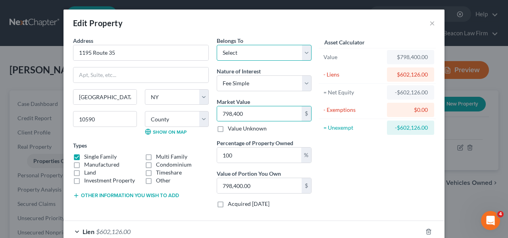
click at [256, 54] on select "Select Debtor 1 Only Debtor 2 Only Debtor 1 And Debtor 2 Only At Least One Of T…" at bounding box center [264, 53] width 95 height 16
click at [278, 52] on select "Select Debtor 1 Only Debtor 2 Only Debtor 1 And Debtor 2 Only At Least One Of T…" at bounding box center [264, 53] width 95 height 16
select select "1"
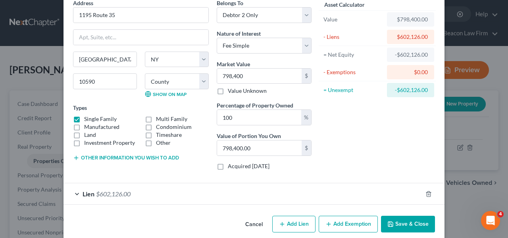
scroll to position [48, 0]
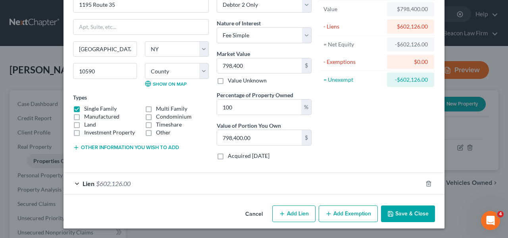
click at [414, 216] on button "Save & Close" at bounding box center [408, 214] width 54 height 17
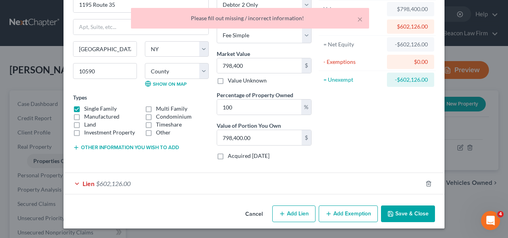
click at [297, 171] on form "Address * 1195 Route 35 South Salem State AL AK AR AZ CA CO CT DE DC FL GA GU H…" at bounding box center [254, 91] width 362 height 206
click at [296, 177] on div "Lien $602,126.00" at bounding box center [243, 183] width 359 height 21
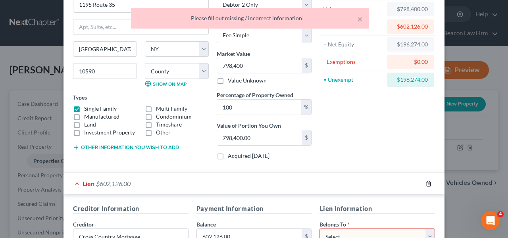
click at [426, 184] on icon "button" at bounding box center [429, 184] width 6 height 6
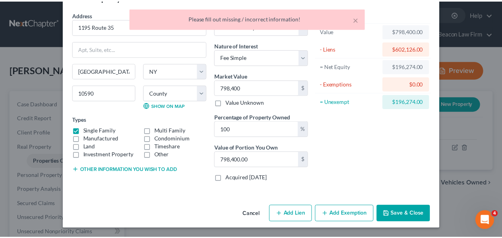
scroll to position [26, 0]
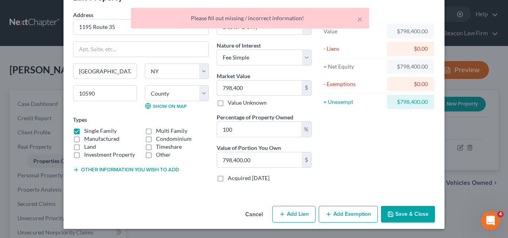
click at [409, 216] on button "Save & Close" at bounding box center [408, 214] width 54 height 17
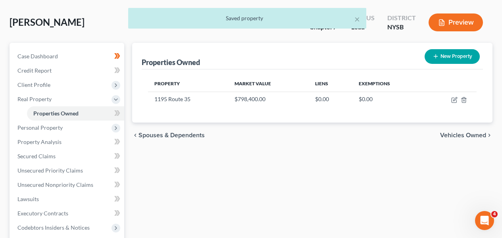
scroll to position [48, 0]
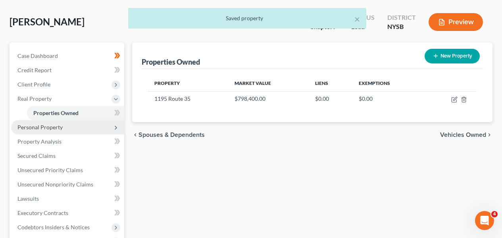
click at [87, 127] on span "Personal Property" at bounding box center [67, 127] width 113 height 14
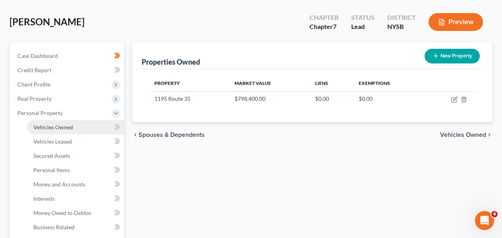
click at [84, 129] on link "Vehicles Owned" at bounding box center [75, 127] width 97 height 14
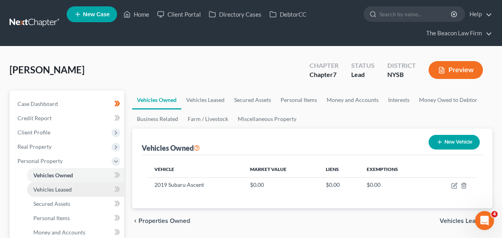
click at [77, 187] on link "Vehicles Leased" at bounding box center [75, 190] width 97 height 14
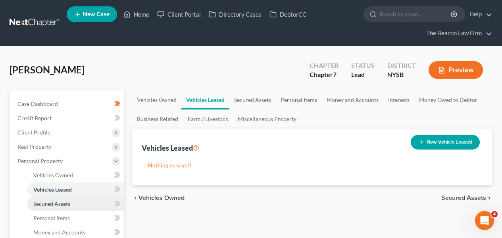
click at [76, 197] on link "Secured Assets" at bounding box center [75, 204] width 97 height 14
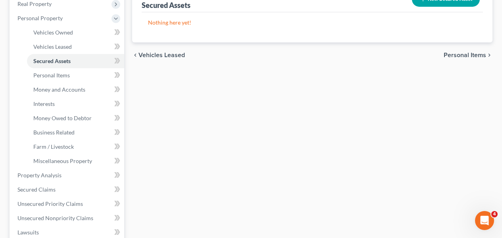
scroll to position [143, 0]
click at [119, 45] on icon at bounding box center [119, 46] width 4 height 6
click at [118, 45] on icon at bounding box center [119, 46] width 4 height 6
click at [116, 60] on icon at bounding box center [117, 61] width 6 height 10
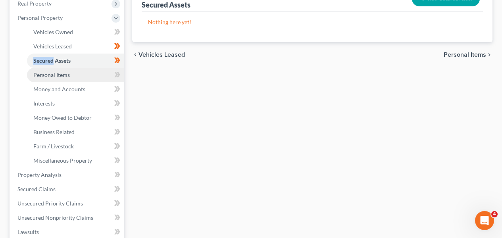
click at [100, 74] on link "Personal Items" at bounding box center [75, 75] width 97 height 14
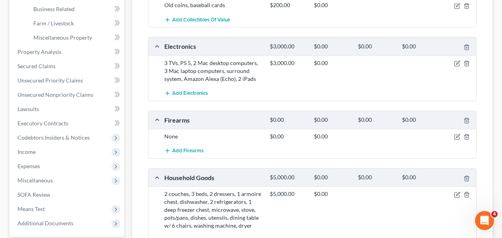
scroll to position [301, 0]
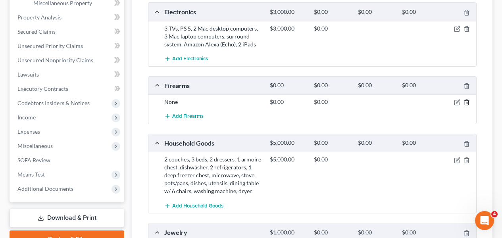
click at [466, 101] on icon "button" at bounding box center [467, 102] width 6 height 6
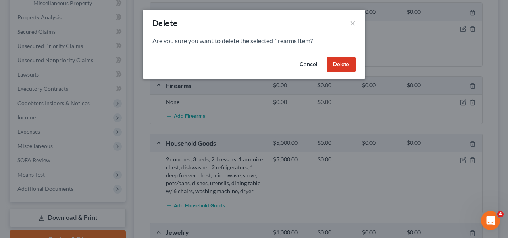
click at [345, 66] on button "Delete" at bounding box center [341, 65] width 29 height 16
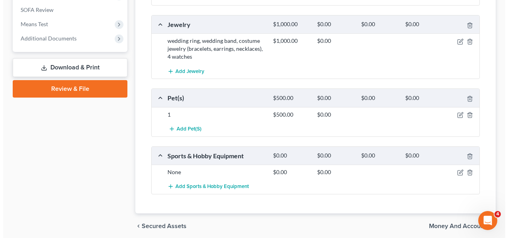
scroll to position [451, 0]
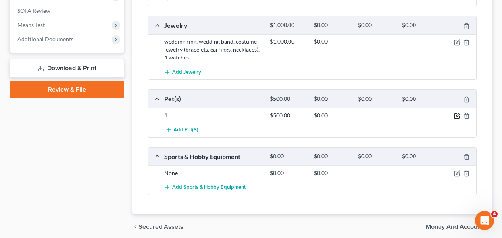
click at [459, 117] on icon "button" at bounding box center [457, 116] width 6 height 6
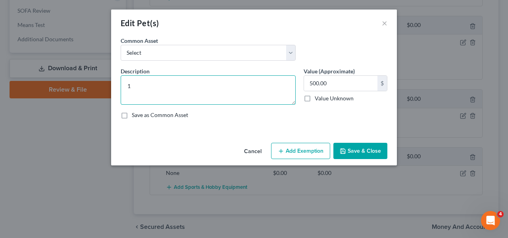
click at [257, 99] on textarea "1" at bounding box center [208, 89] width 175 height 29
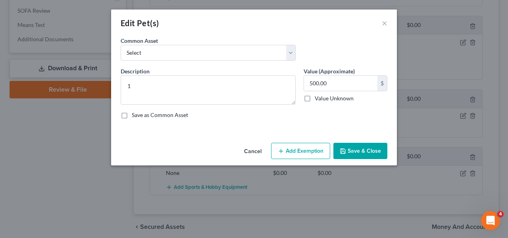
click at [256, 147] on button "Cancel" at bounding box center [253, 152] width 30 height 16
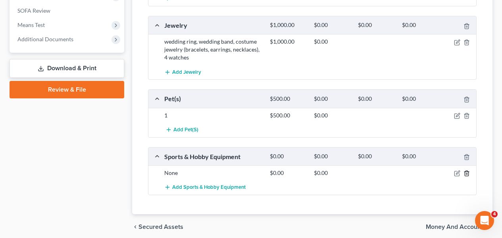
click at [465, 173] on icon "button" at bounding box center [467, 173] width 6 height 6
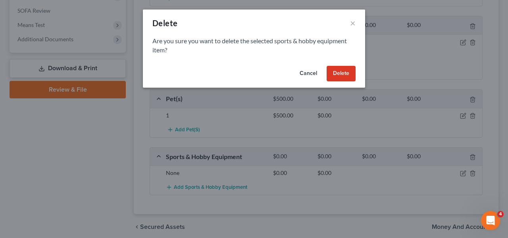
click at [347, 79] on button "Delete" at bounding box center [341, 74] width 29 height 16
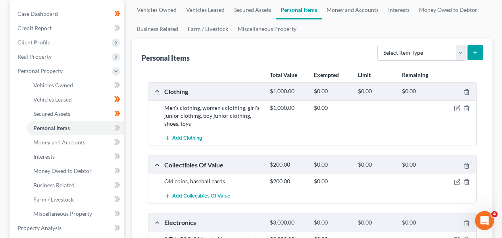
scroll to position [72, 0]
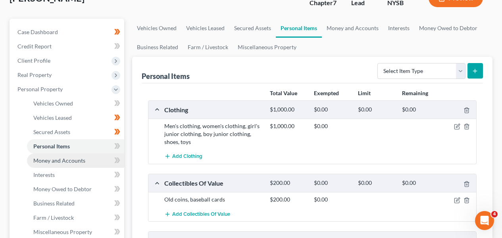
click at [94, 161] on link "Money and Accounts" at bounding box center [75, 161] width 97 height 14
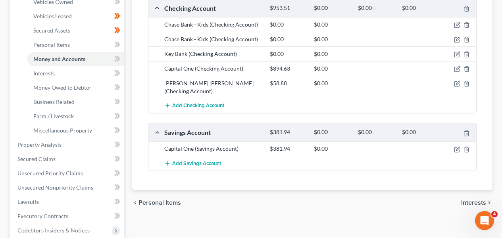
scroll to position [162, 0]
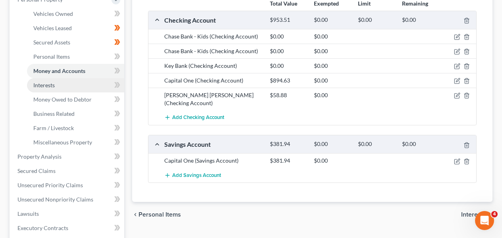
click at [60, 83] on link "Interests" at bounding box center [75, 85] width 97 height 14
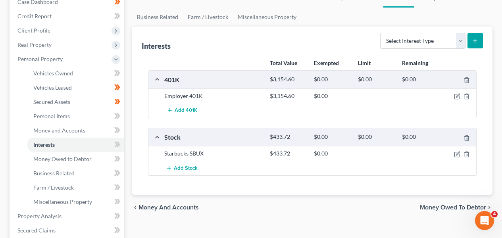
scroll to position [116, 0]
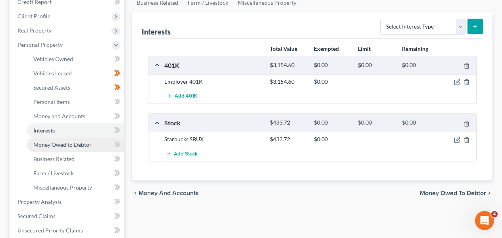
click at [79, 138] on link "Money Owed to Debtor" at bounding box center [75, 145] width 97 height 14
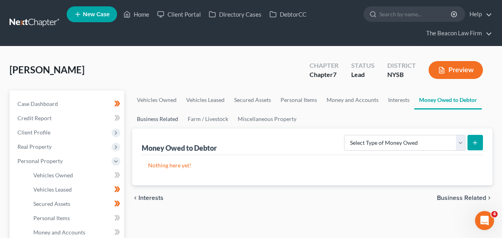
click at [179, 120] on link "Business Related" at bounding box center [157, 119] width 51 height 19
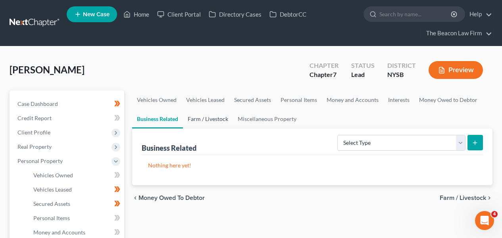
click at [206, 120] on link "Farm / Livestock" at bounding box center [208, 119] width 50 height 19
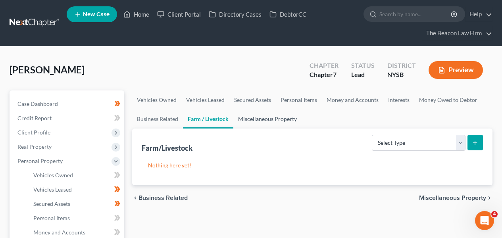
click at [258, 120] on link "Miscellaneous Property" at bounding box center [267, 119] width 68 height 19
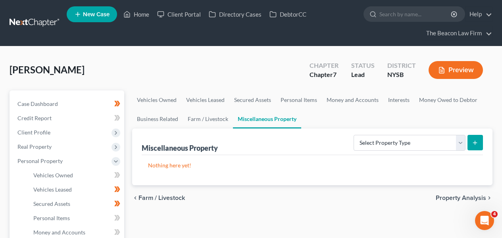
scroll to position [230, 0]
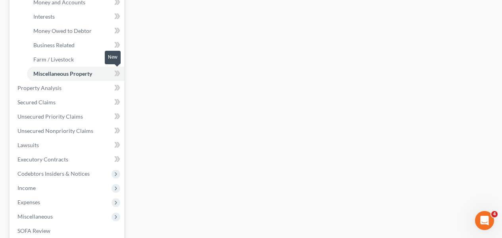
click at [119, 71] on icon at bounding box center [117, 74] width 6 height 10
click at [123, 58] on span at bounding box center [117, 60] width 14 height 12
click at [120, 43] on span at bounding box center [117, 46] width 14 height 12
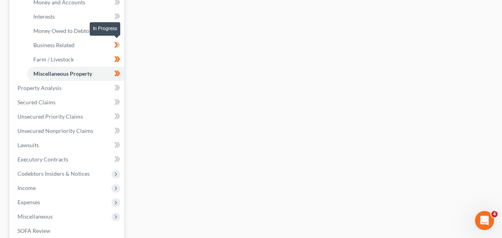
click at [120, 43] on icon at bounding box center [117, 45] width 6 height 10
click at [116, 33] on icon at bounding box center [117, 31] width 6 height 10
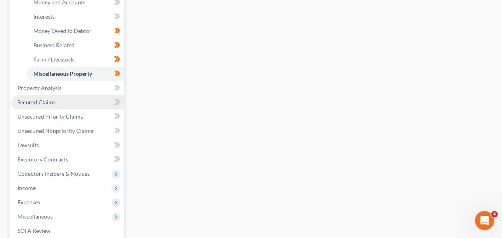
click at [52, 105] on link "Secured Claims" at bounding box center [67, 102] width 113 height 14
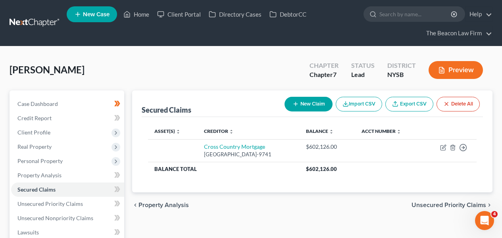
scroll to position [197, 0]
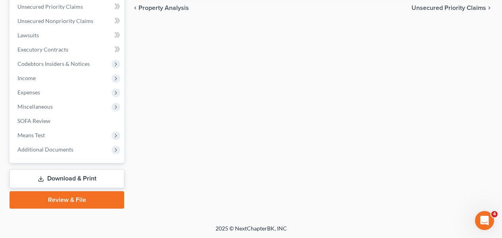
drag, startPoint x: 493, startPoint y: 161, endPoint x: 492, endPoint y: 133, distance: 28.2
click at [492, 133] on div "Secured Claims New Claim Import CSV Export CSV Delete All Asset(s) expand_more …" at bounding box center [312, 51] width 368 height 316
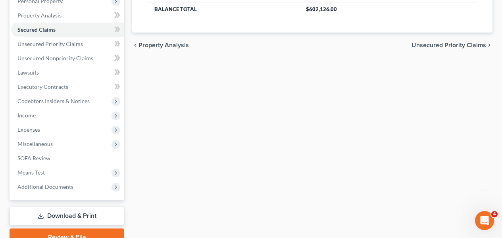
scroll to position [158, 0]
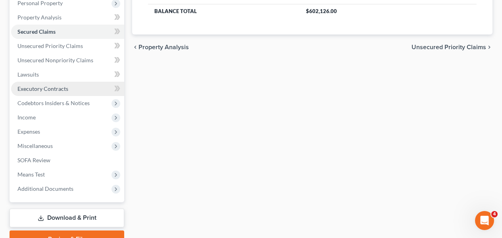
click at [44, 89] on span "Executory Contracts" at bounding box center [42, 88] width 51 height 7
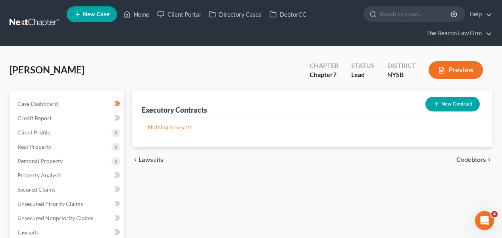
scroll to position [197, 0]
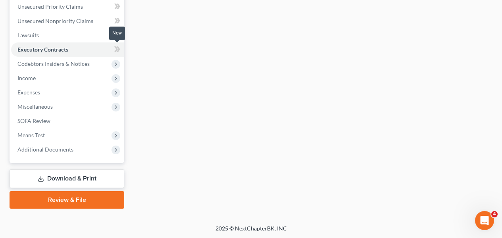
click at [116, 48] on icon at bounding box center [116, 49] width 4 height 6
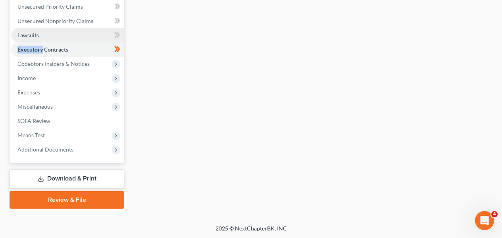
click at [92, 39] on link "Lawsuits" at bounding box center [67, 35] width 113 height 14
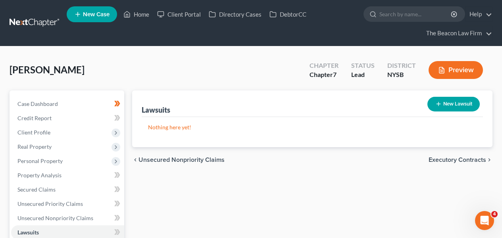
scroll to position [197, 0]
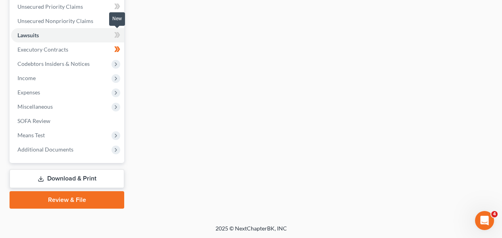
click at [121, 36] on span at bounding box center [117, 36] width 14 height 12
click at [502, 54] on html "Home New Case Client Portal Directory Cases DebtorCC The Beacon Law Firm prenn@…" at bounding box center [251, 21] width 502 height 436
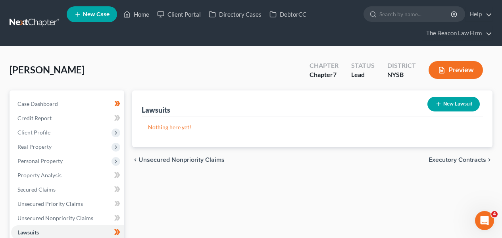
click at [16, 20] on link at bounding box center [35, 23] width 51 height 14
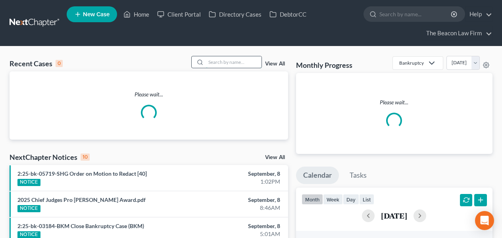
click at [237, 63] on input "search" at bounding box center [234, 62] width 56 height 12
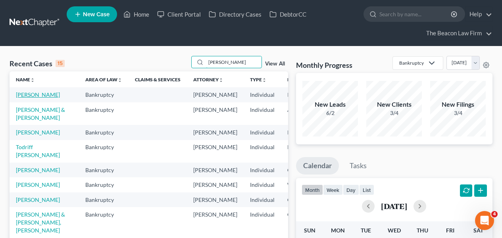
type input "angela"
click at [18, 98] on link "[PERSON_NAME]" at bounding box center [38, 94] width 44 height 7
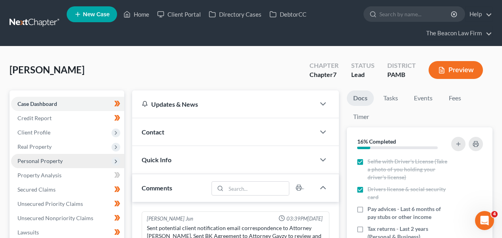
scroll to position [249, 0]
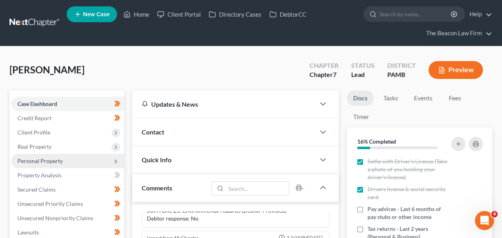
click at [49, 164] on span "Personal Property" at bounding box center [67, 161] width 113 height 14
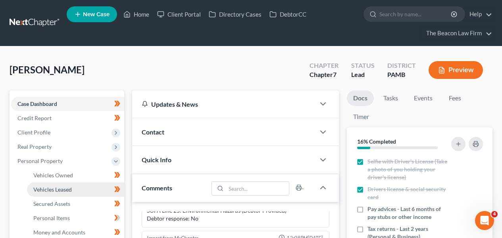
click at [46, 187] on span "Vehicles Leased" at bounding box center [52, 189] width 39 height 7
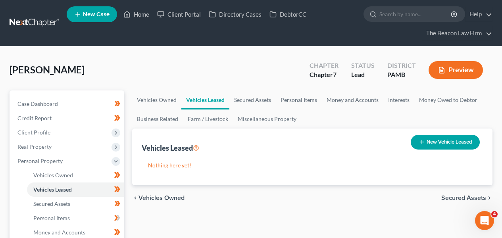
click at [46, 19] on link at bounding box center [35, 23] width 51 height 14
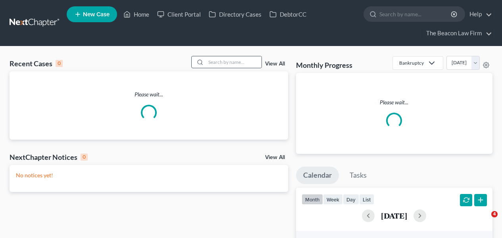
click at [203, 61] on icon at bounding box center [200, 62] width 6 height 6
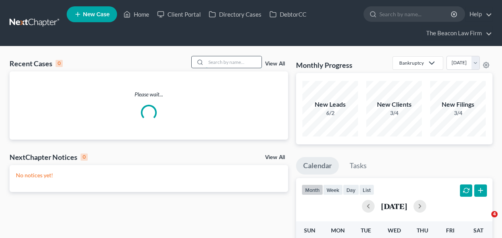
click at [208, 61] on input "search" at bounding box center [234, 62] width 56 height 12
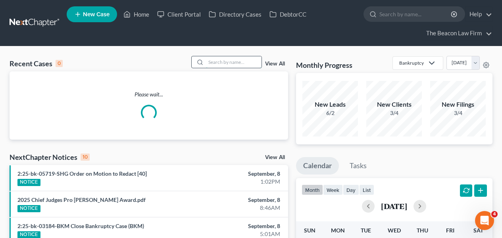
click at [215, 62] on input "search" at bounding box center [234, 62] width 56 height 12
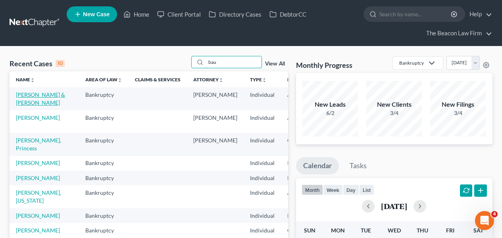
type input "bau"
click at [28, 106] on link "[PERSON_NAME] & [PERSON_NAME]" at bounding box center [40, 98] width 49 height 15
select select "2"
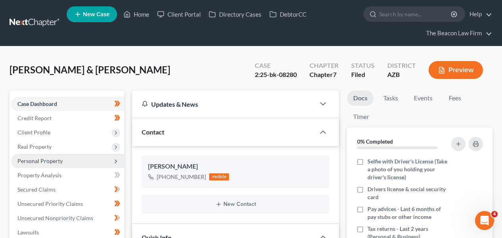
click at [41, 159] on span "Personal Property" at bounding box center [39, 161] width 45 height 7
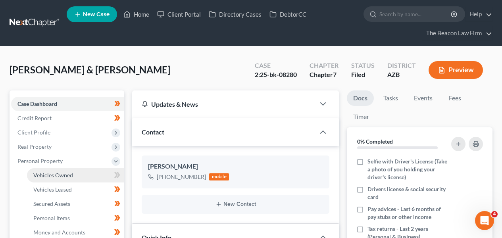
scroll to position [212, 0]
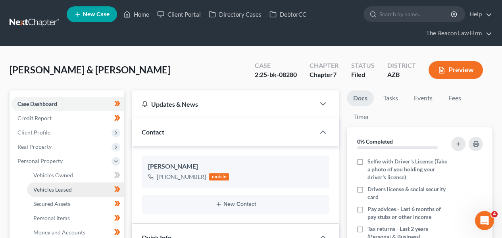
click at [41, 188] on span "Vehicles Leased" at bounding box center [52, 189] width 39 height 7
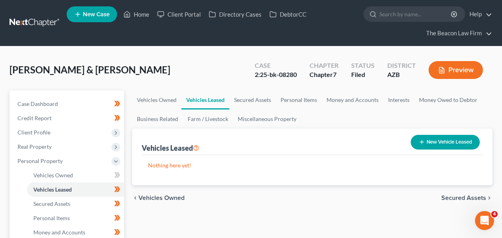
click at [46, 21] on link at bounding box center [35, 23] width 51 height 14
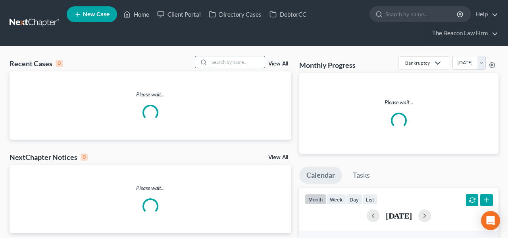
click at [237, 61] on input "search" at bounding box center [237, 62] width 56 height 12
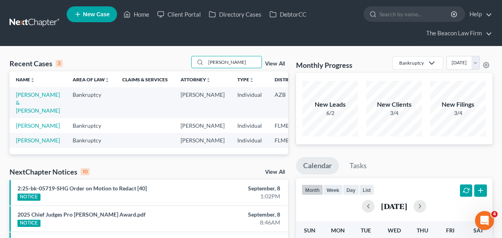
type input "[PERSON_NAME]"
click at [41, 104] on td "[PERSON_NAME] & [PERSON_NAME]" at bounding box center [38, 102] width 57 height 31
click at [29, 105] on link "[PERSON_NAME] & [PERSON_NAME]" at bounding box center [38, 102] width 44 height 23
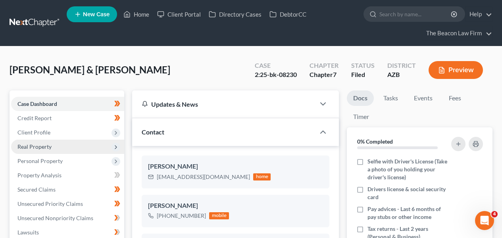
click at [54, 140] on span "Real Property" at bounding box center [67, 147] width 113 height 14
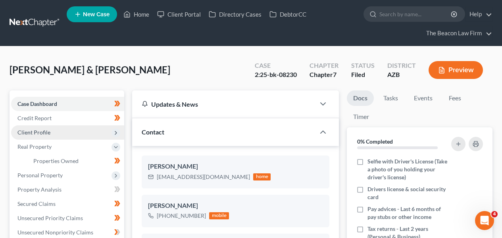
click at [54, 137] on span "Client Profile" at bounding box center [67, 132] width 113 height 14
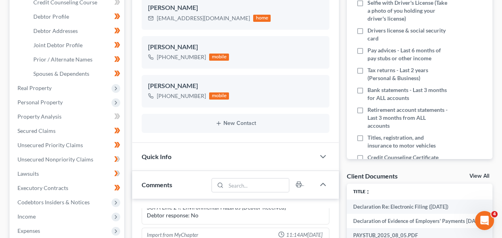
scroll to position [169, 0]
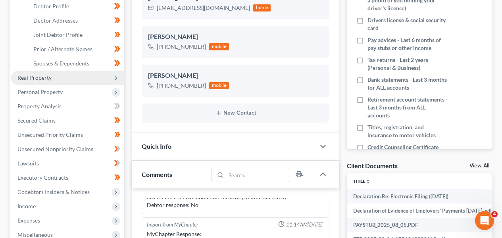
click at [69, 80] on span "Real Property" at bounding box center [67, 78] width 113 height 14
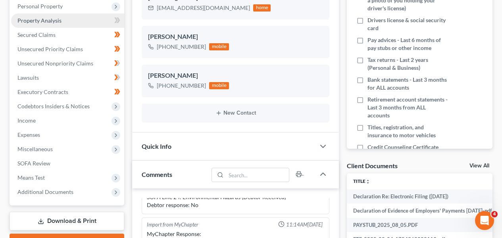
click at [62, 13] on link "Property Analysis" at bounding box center [67, 20] width 113 height 14
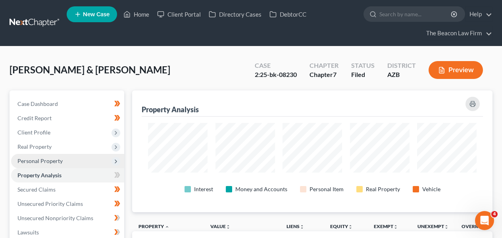
click at [65, 162] on span "Personal Property" at bounding box center [67, 161] width 113 height 14
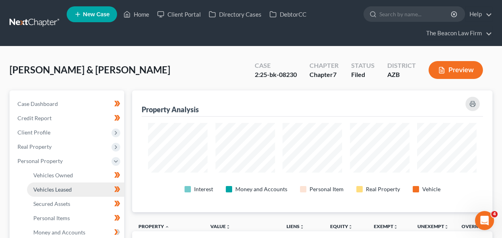
click at [63, 183] on link "Vehicles Leased" at bounding box center [75, 190] width 97 height 14
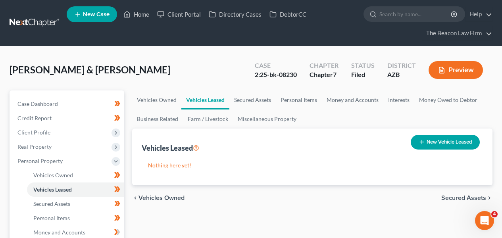
click at [39, 29] on link at bounding box center [35, 23] width 51 height 14
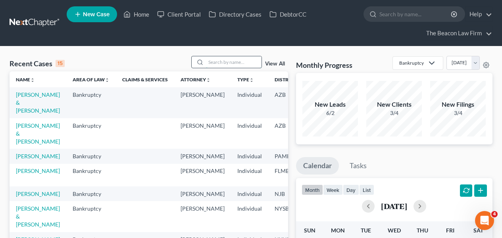
click at [225, 63] on input "search" at bounding box center [234, 62] width 56 height 12
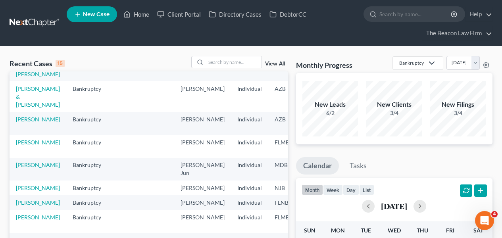
scroll to position [227, 0]
click at [28, 237] on link "[PERSON_NAME]" at bounding box center [38, 240] width 44 height 7
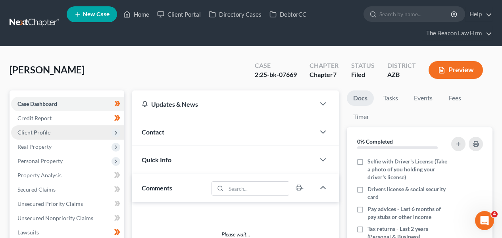
click at [55, 129] on span "Client Profile" at bounding box center [67, 132] width 113 height 14
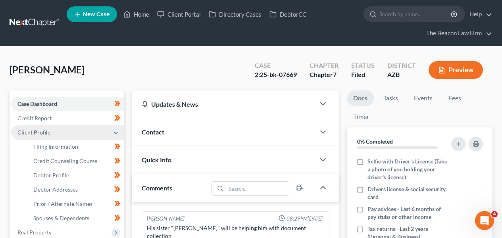
scroll to position [285, 0]
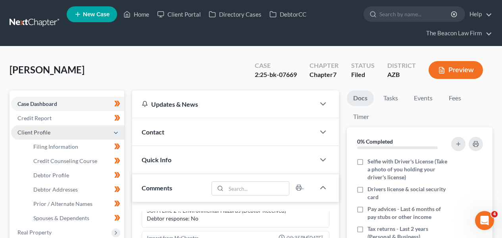
click at [61, 131] on span "Client Profile" at bounding box center [67, 132] width 113 height 14
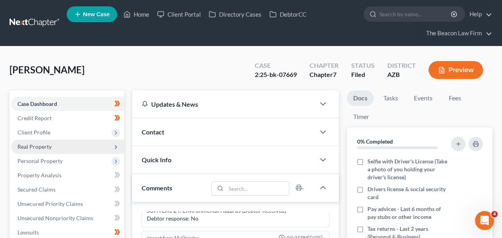
click at [60, 145] on span "Real Property" at bounding box center [67, 147] width 113 height 14
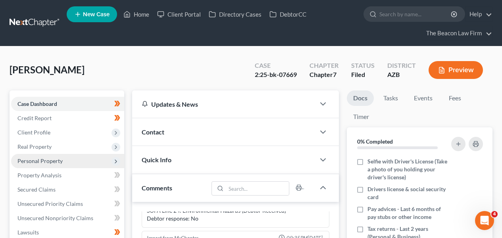
click at [57, 166] on span "Personal Property" at bounding box center [67, 161] width 113 height 14
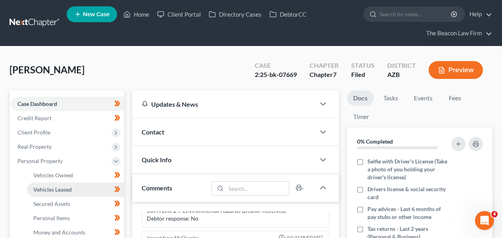
click at [57, 185] on link "Vehicles Leased" at bounding box center [75, 190] width 97 height 14
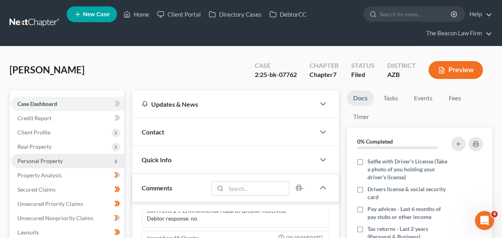
click at [84, 155] on span "Personal Property" at bounding box center [67, 161] width 113 height 14
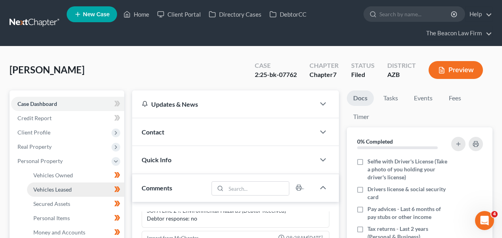
click at [78, 187] on link "Vehicles Leased" at bounding box center [75, 190] width 97 height 14
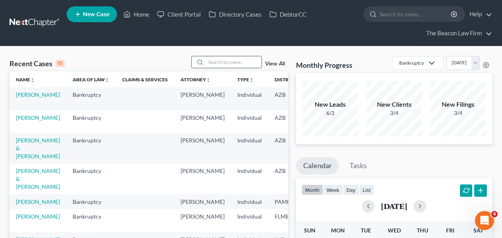
click at [234, 61] on input "search" at bounding box center [234, 62] width 56 height 12
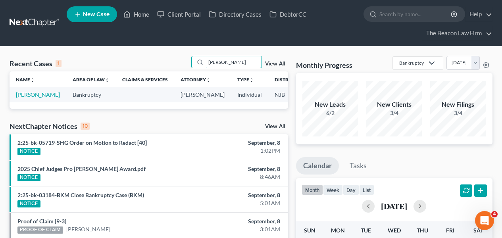
type input "[PERSON_NAME]"
click at [34, 98] on td "[PERSON_NAME]" at bounding box center [38, 94] width 57 height 15
click at [31, 98] on link "[PERSON_NAME]" at bounding box center [38, 94] width 44 height 7
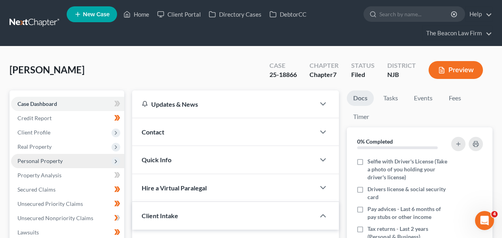
click at [42, 158] on span "Personal Property" at bounding box center [39, 161] width 45 height 7
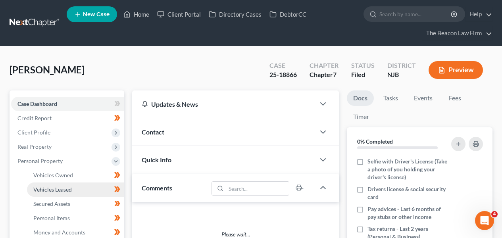
click at [46, 186] on span "Vehicles Leased" at bounding box center [52, 189] width 39 height 7
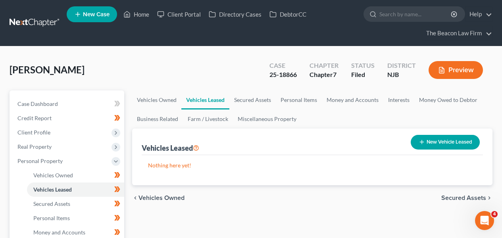
click at [42, 33] on nav "Home New Case Client Portal Directory Cases DebtorCC The Beacon Law Firm prenn@…" at bounding box center [251, 23] width 502 height 46
click at [43, 30] on link at bounding box center [35, 23] width 51 height 14
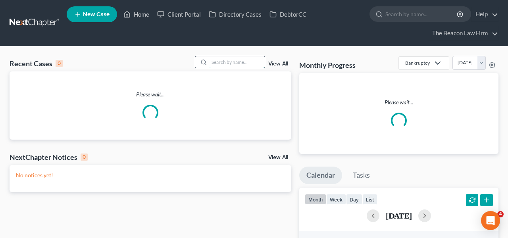
click at [217, 61] on input "search" at bounding box center [237, 62] width 56 height 12
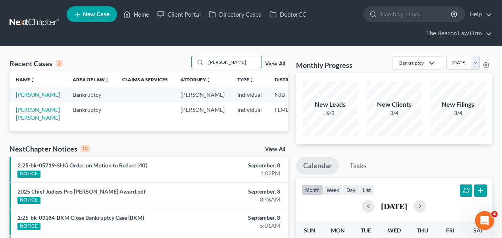
type input "calderon"
click at [19, 98] on link "[PERSON_NAME]" at bounding box center [38, 94] width 44 height 7
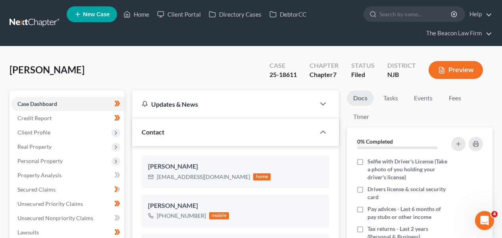
click at [62, 135] on span "Client Profile" at bounding box center [67, 132] width 113 height 14
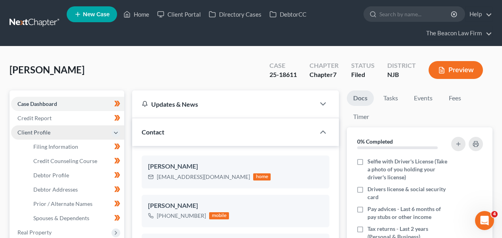
scroll to position [249, 0]
click at [62, 137] on span "Client Profile" at bounding box center [67, 132] width 113 height 14
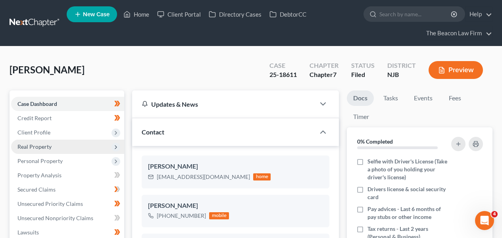
click at [60, 150] on span "Real Property" at bounding box center [67, 147] width 113 height 14
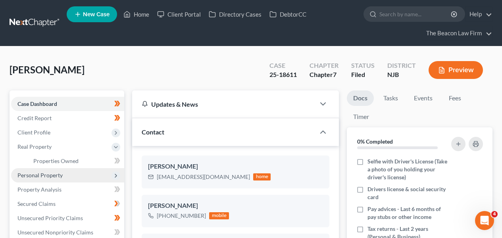
click at [56, 177] on span "Personal Property" at bounding box center [39, 175] width 45 height 7
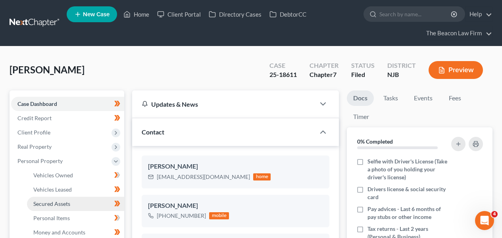
click at [53, 199] on link "Secured Assets" at bounding box center [75, 204] width 97 height 14
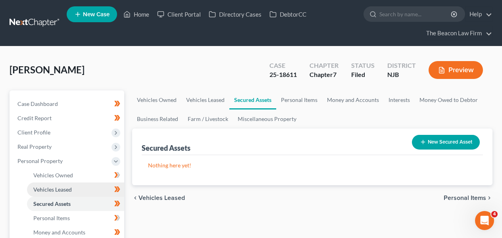
click at [54, 195] on link "Vehicles Leased" at bounding box center [75, 190] width 97 height 14
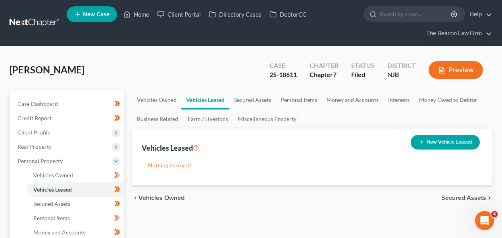
click at [47, 30] on link at bounding box center [35, 23] width 51 height 14
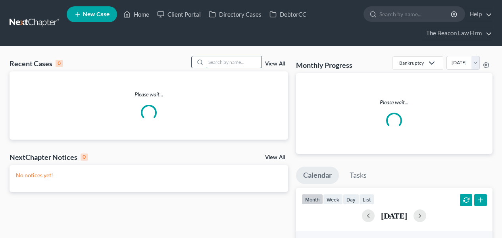
click at [241, 63] on input "search" at bounding box center [234, 62] width 56 height 12
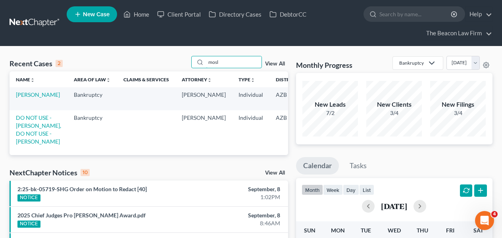
type input "mosl"
click at [43, 92] on td "[PERSON_NAME]" at bounding box center [39, 98] width 58 height 23
click at [31, 98] on link "[PERSON_NAME]" at bounding box center [38, 94] width 44 height 7
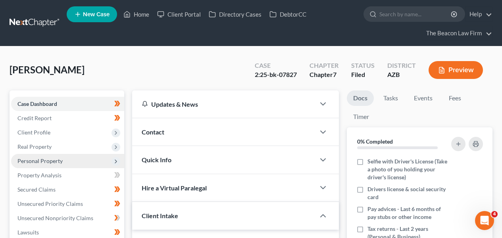
click at [51, 156] on span "Personal Property" at bounding box center [67, 161] width 113 height 14
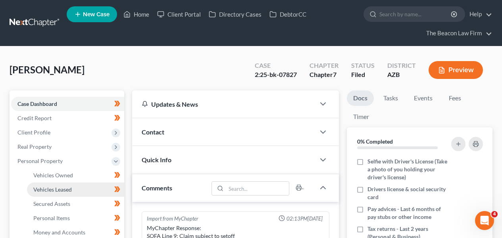
scroll to position [167, 0]
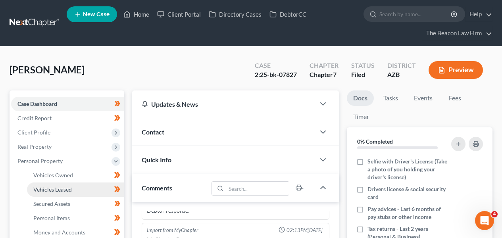
click at [50, 188] on span "Vehicles Leased" at bounding box center [52, 189] width 39 height 7
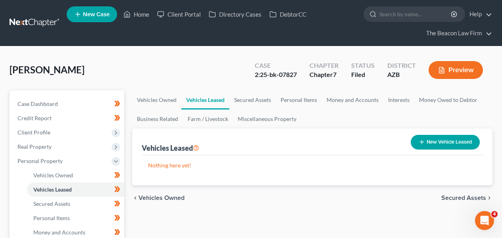
click at [35, 18] on link at bounding box center [35, 23] width 51 height 14
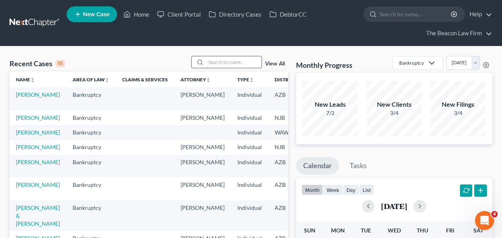
click at [222, 64] on input "search" at bounding box center [234, 62] width 56 height 12
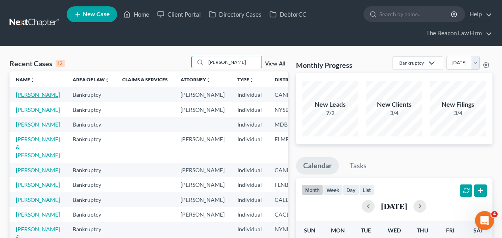
type input "[PERSON_NAME]"
click at [26, 112] on link "[PERSON_NAME]" at bounding box center [38, 109] width 44 height 7
click at [26, 111] on link "[PERSON_NAME]" at bounding box center [38, 109] width 44 height 7
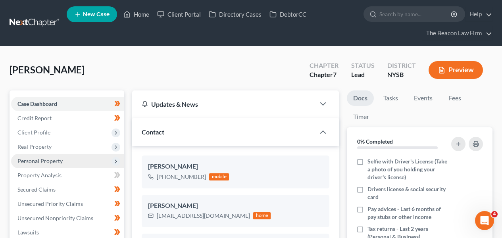
click at [59, 156] on span "Personal Property" at bounding box center [67, 161] width 113 height 14
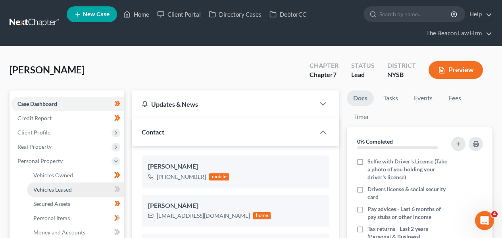
click at [58, 185] on link "Vehicles Leased" at bounding box center [75, 190] width 97 height 14
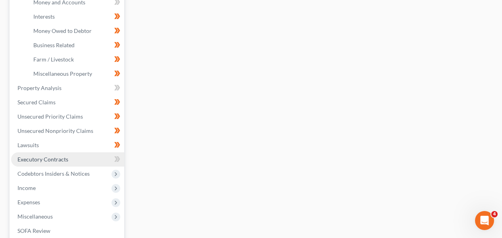
click at [55, 165] on link "Executory Contracts" at bounding box center [67, 159] width 113 height 14
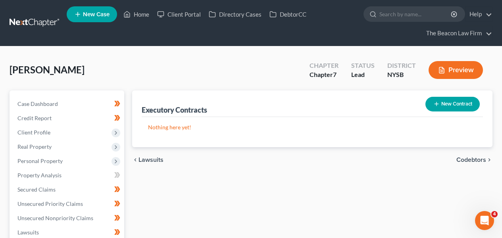
click at [459, 112] on div "New Contract" at bounding box center [452, 104] width 61 height 21
click at [462, 105] on button "New Contract" at bounding box center [453, 104] width 54 height 15
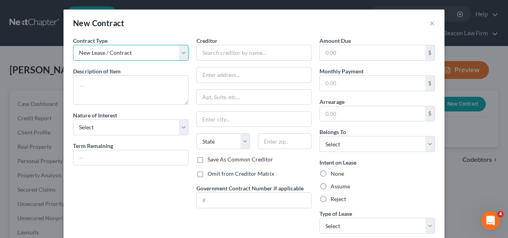
click at [89, 59] on select "New Lease / Contract New Timeshare" at bounding box center [131, 53] width 116 height 16
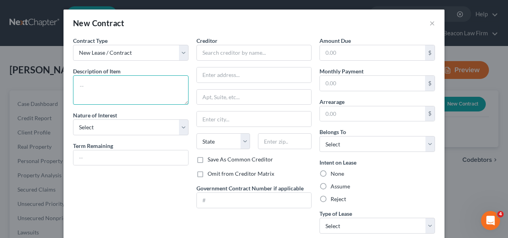
click at [89, 83] on textarea at bounding box center [131, 89] width 116 height 29
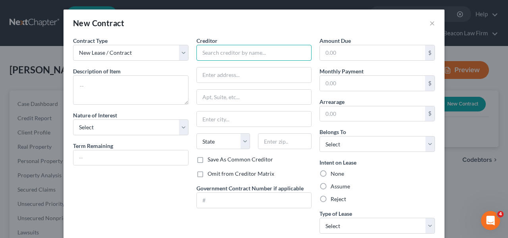
click at [205, 51] on input "text" at bounding box center [255, 53] width 116 height 16
click at [430, 22] on button "×" at bounding box center [433, 23] width 6 height 10
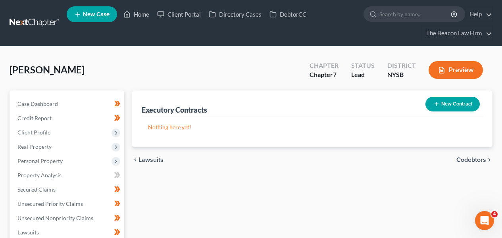
click at [42, 30] on link at bounding box center [35, 23] width 51 height 14
click at [41, 22] on link at bounding box center [35, 23] width 51 height 14
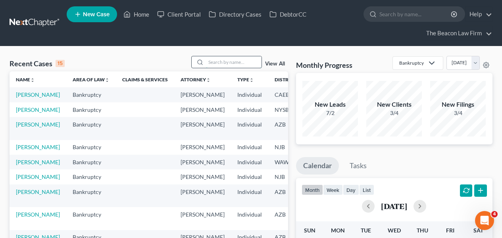
click at [245, 58] on input "search" at bounding box center [234, 62] width 56 height 12
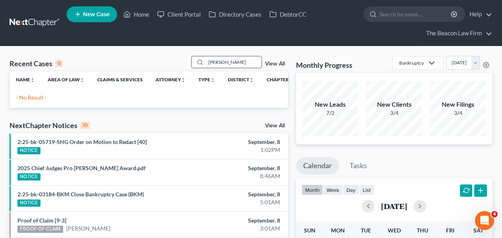
click at [228, 58] on input "[PERSON_NAME]" at bounding box center [234, 62] width 56 height 12
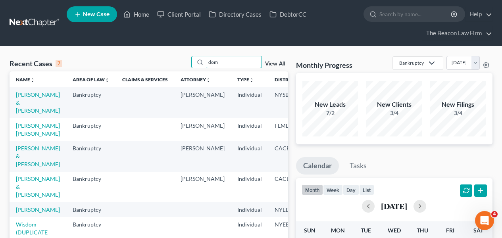
type input "dom"
click at [31, 106] on td "[PERSON_NAME] & [PERSON_NAME]" at bounding box center [38, 102] width 57 height 31
click at [31, 106] on link "[PERSON_NAME] & [PERSON_NAME]" at bounding box center [38, 102] width 44 height 23
